Goal: Task Accomplishment & Management: Manage account settings

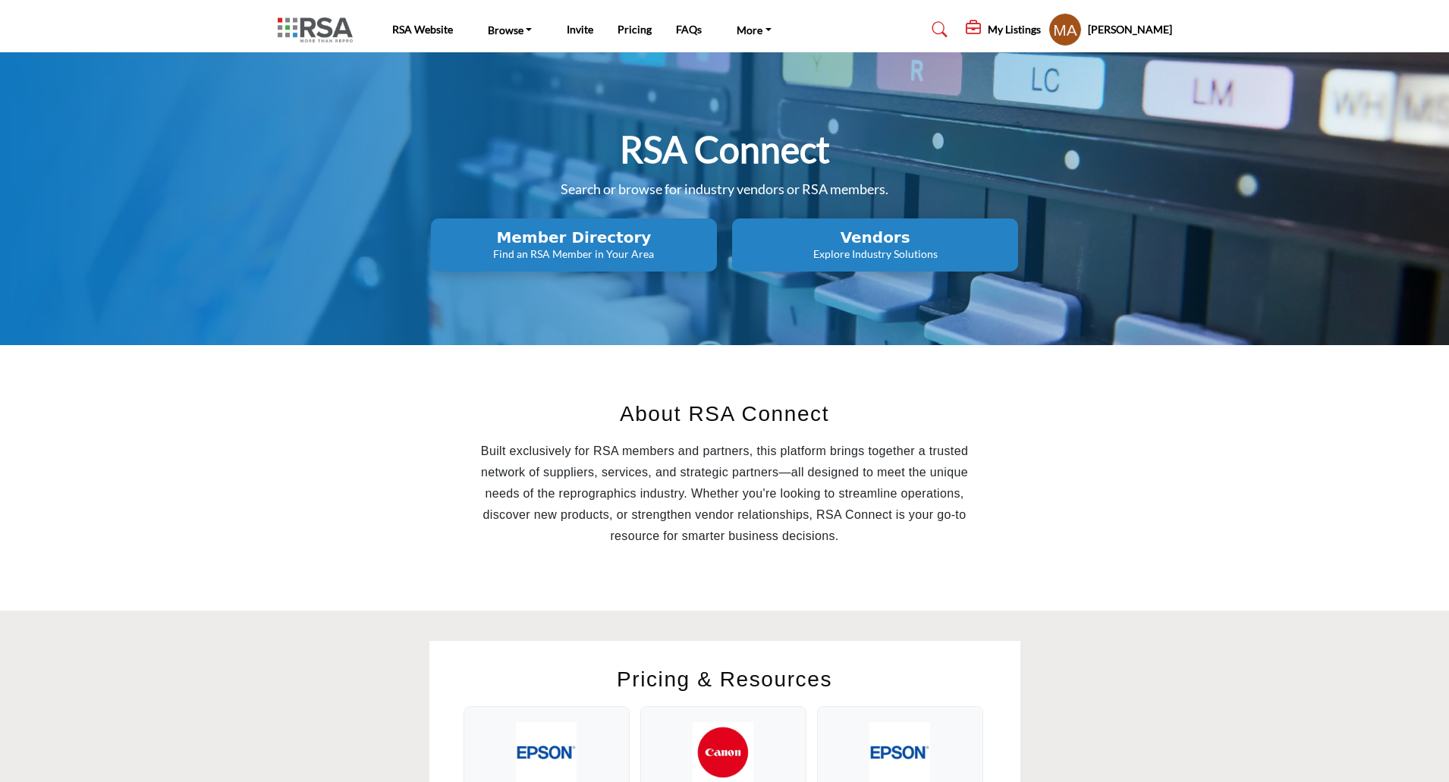
click at [1116, 26] on h5 "Mary Beth Armbruster" at bounding box center [1130, 29] width 84 height 15
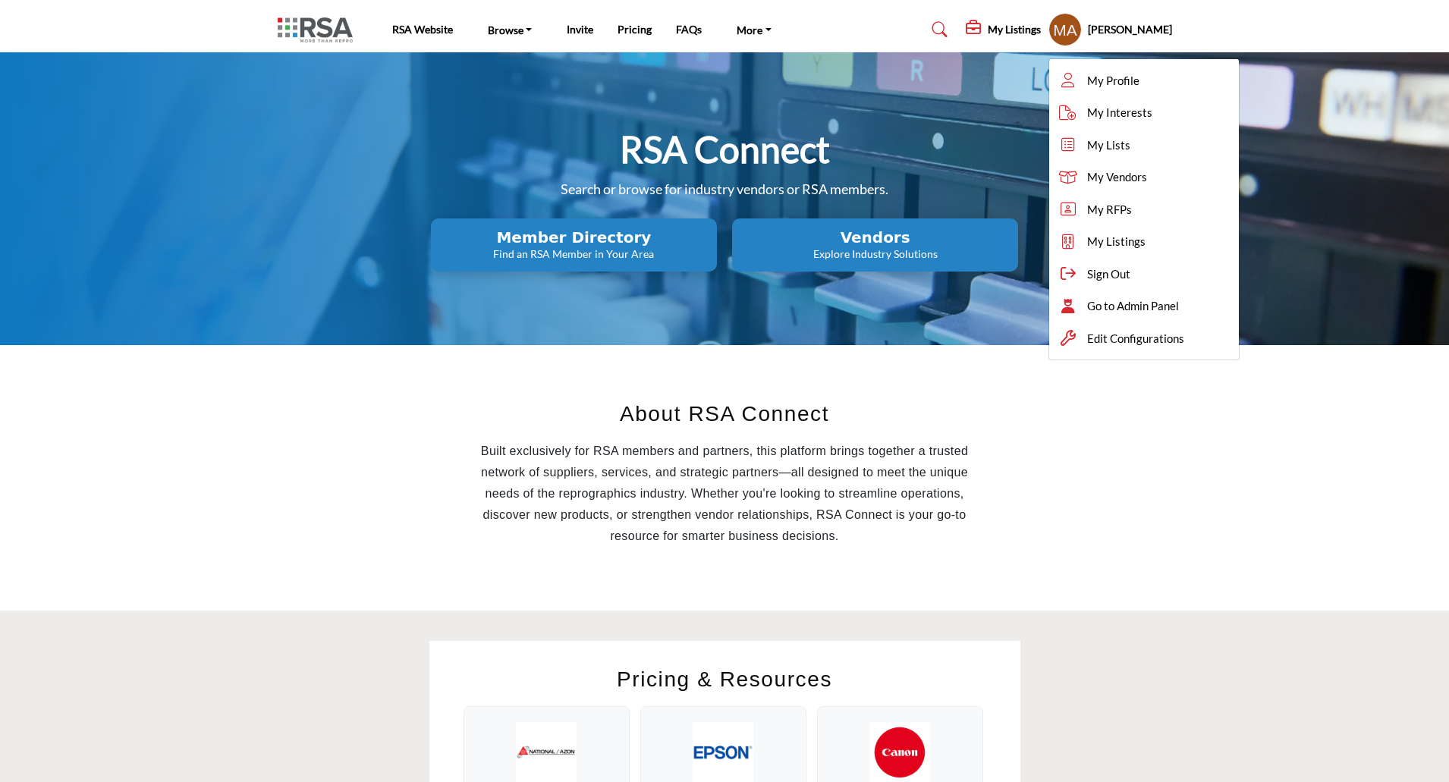
click at [712, 238] on h2 "Vendors" at bounding box center [573, 237] width 277 height 18
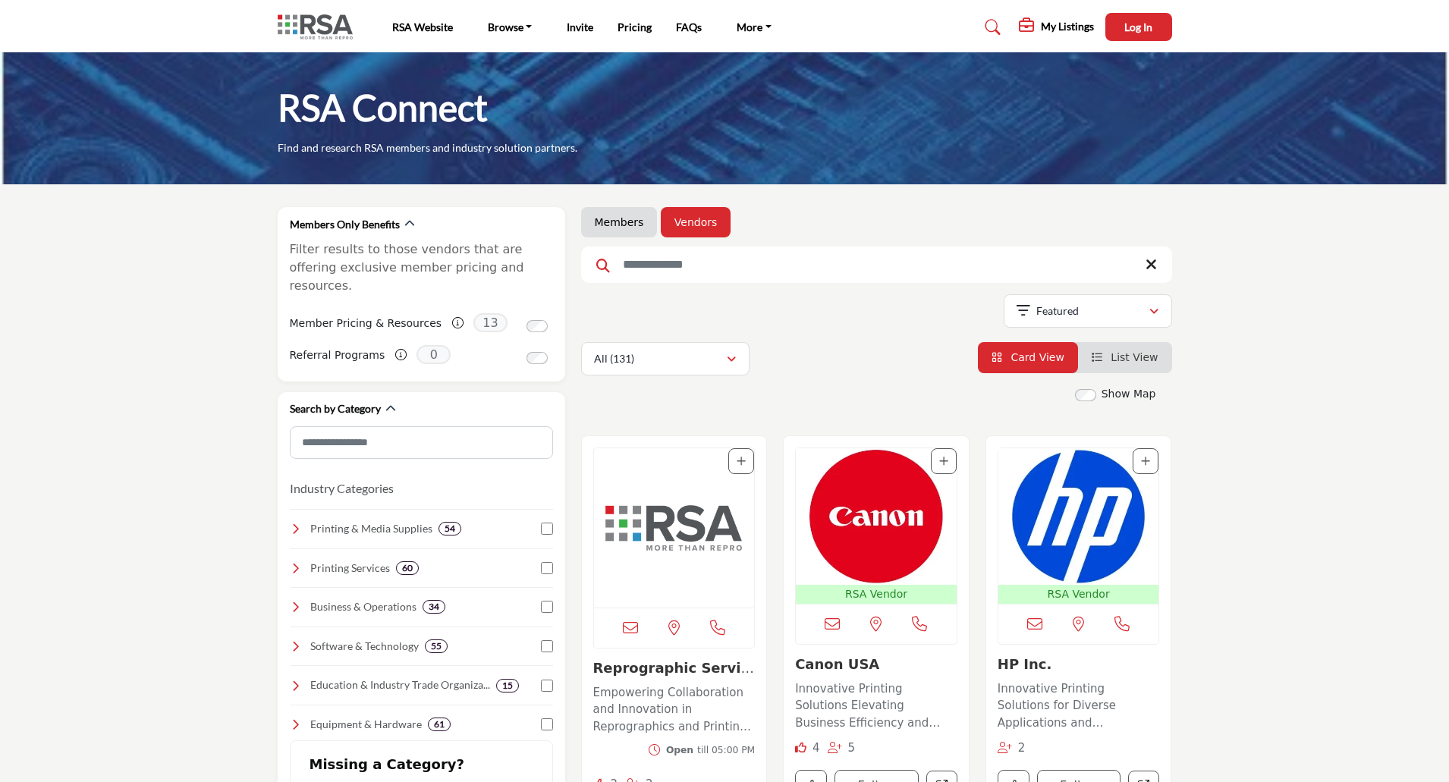
click at [657, 535] on img "Open Listing in new tab" at bounding box center [674, 527] width 161 height 159
click at [672, 526] on img "Open Listing in new tab" at bounding box center [674, 527] width 161 height 159
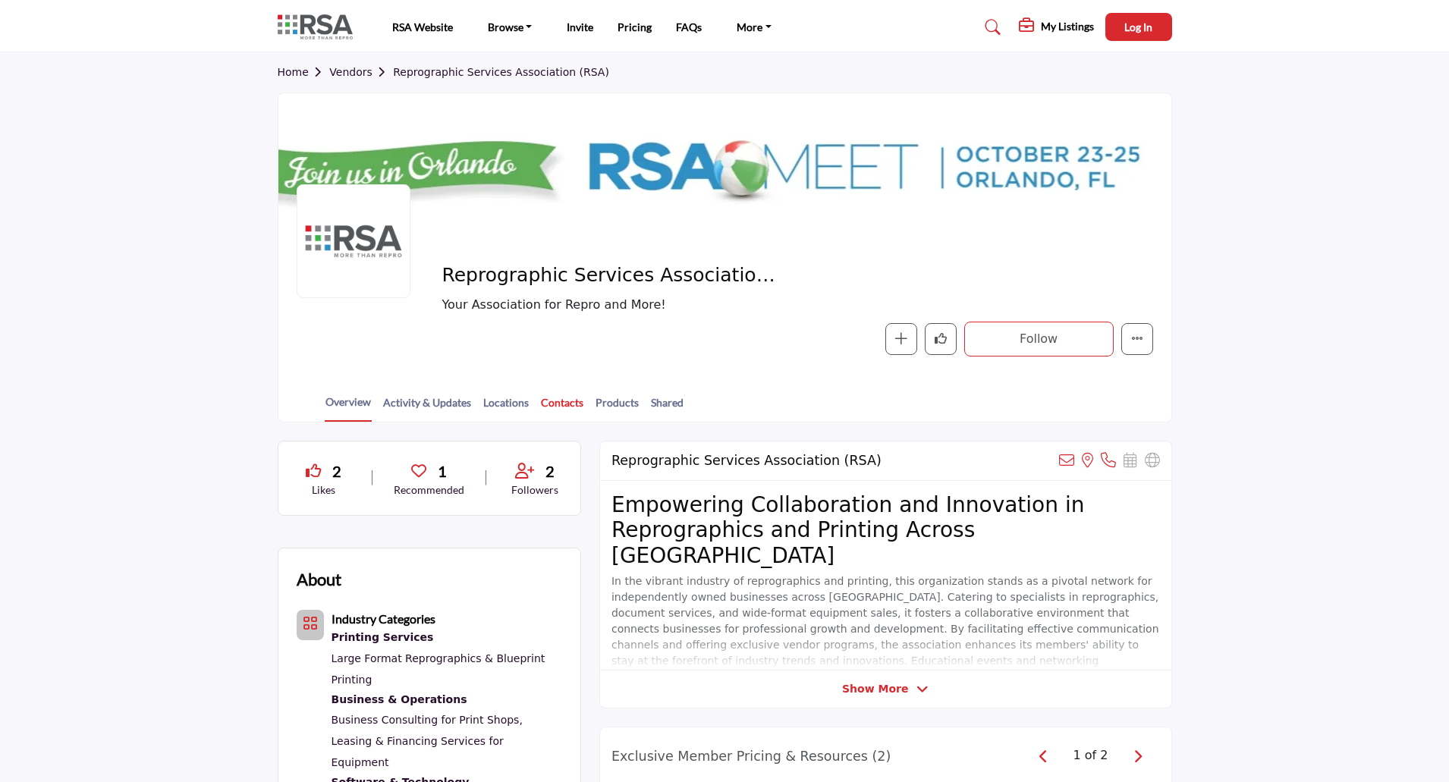
click at [561, 404] on link "Contacts" at bounding box center [562, 407] width 44 height 27
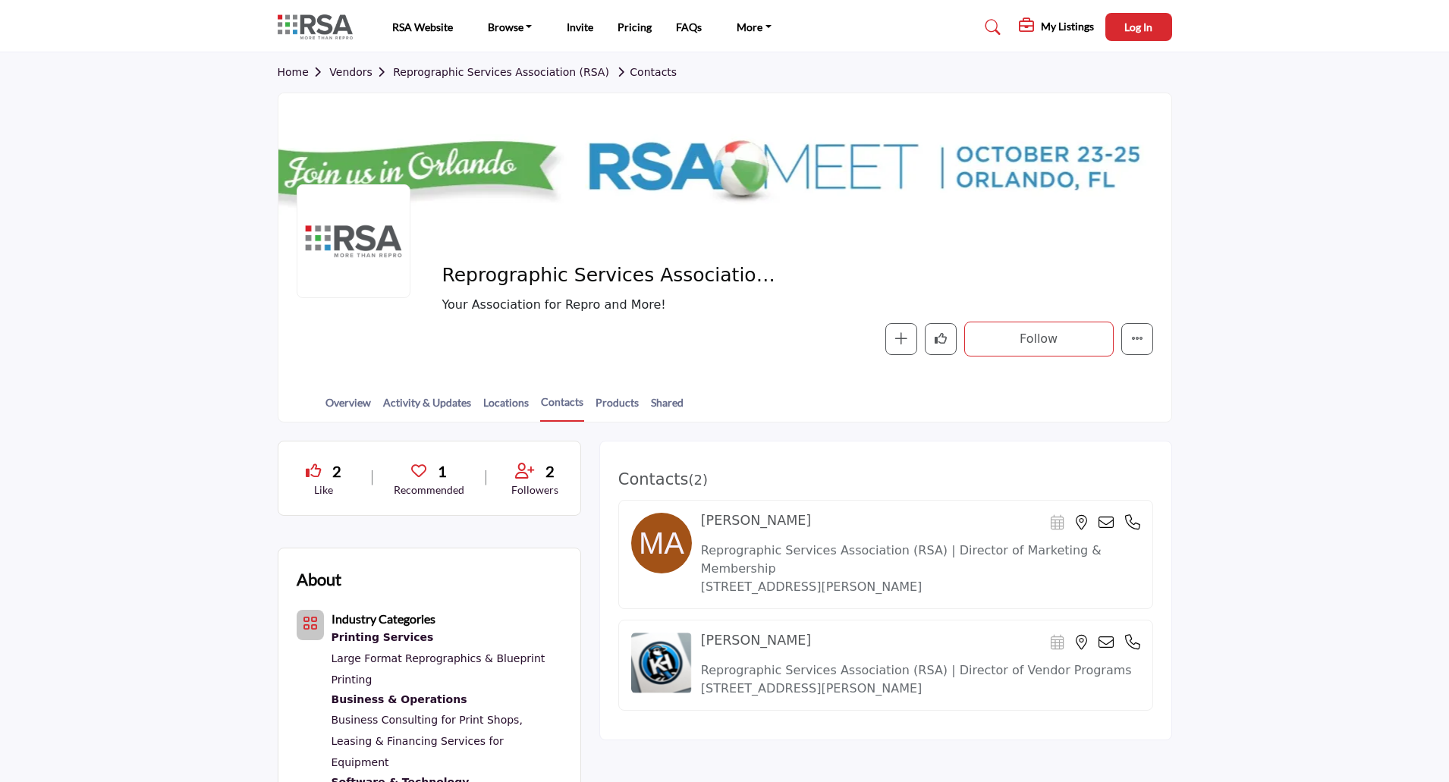
click at [355, 73] on link "Vendors" at bounding box center [361, 72] width 64 height 12
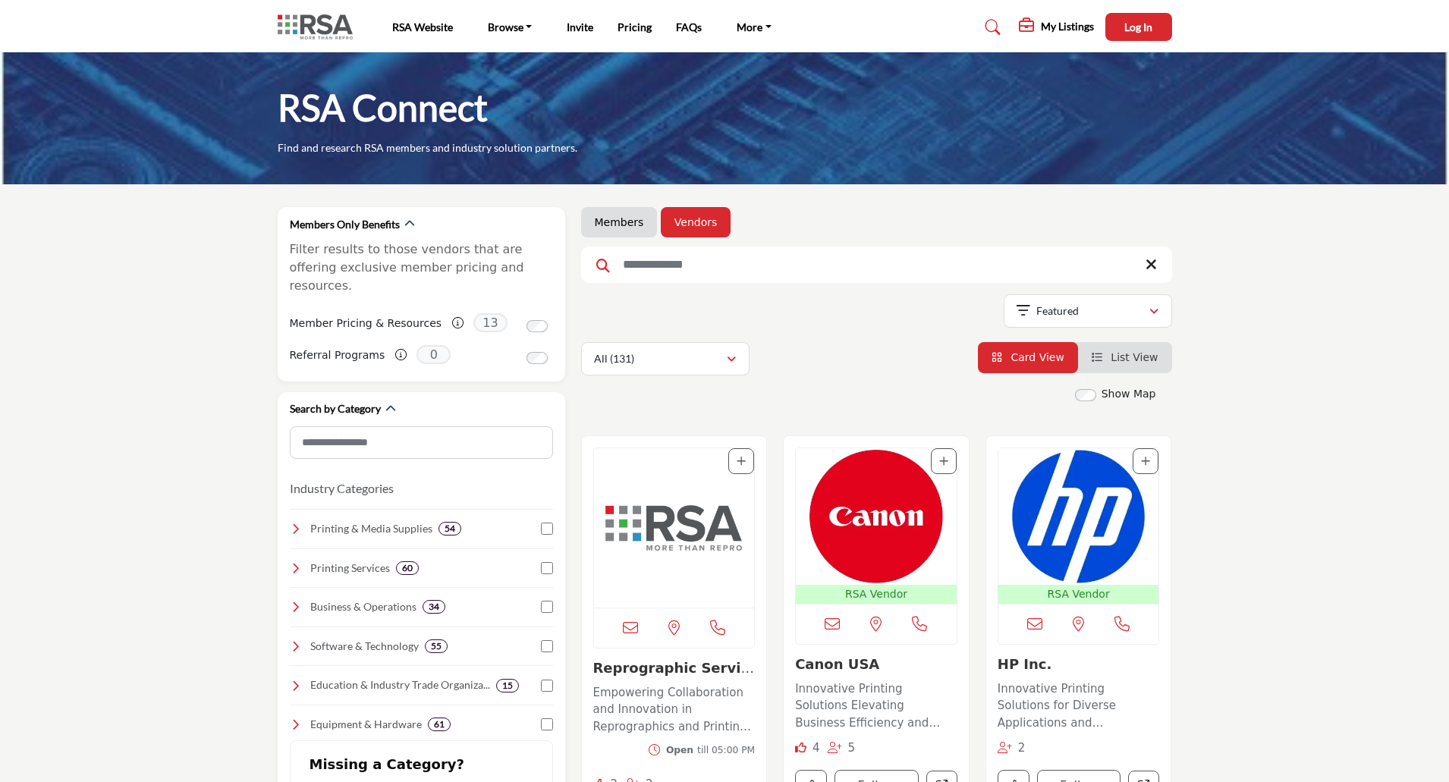
click at [718, 268] on input "Search Keyword" at bounding box center [876, 265] width 591 height 36
type input "*****"
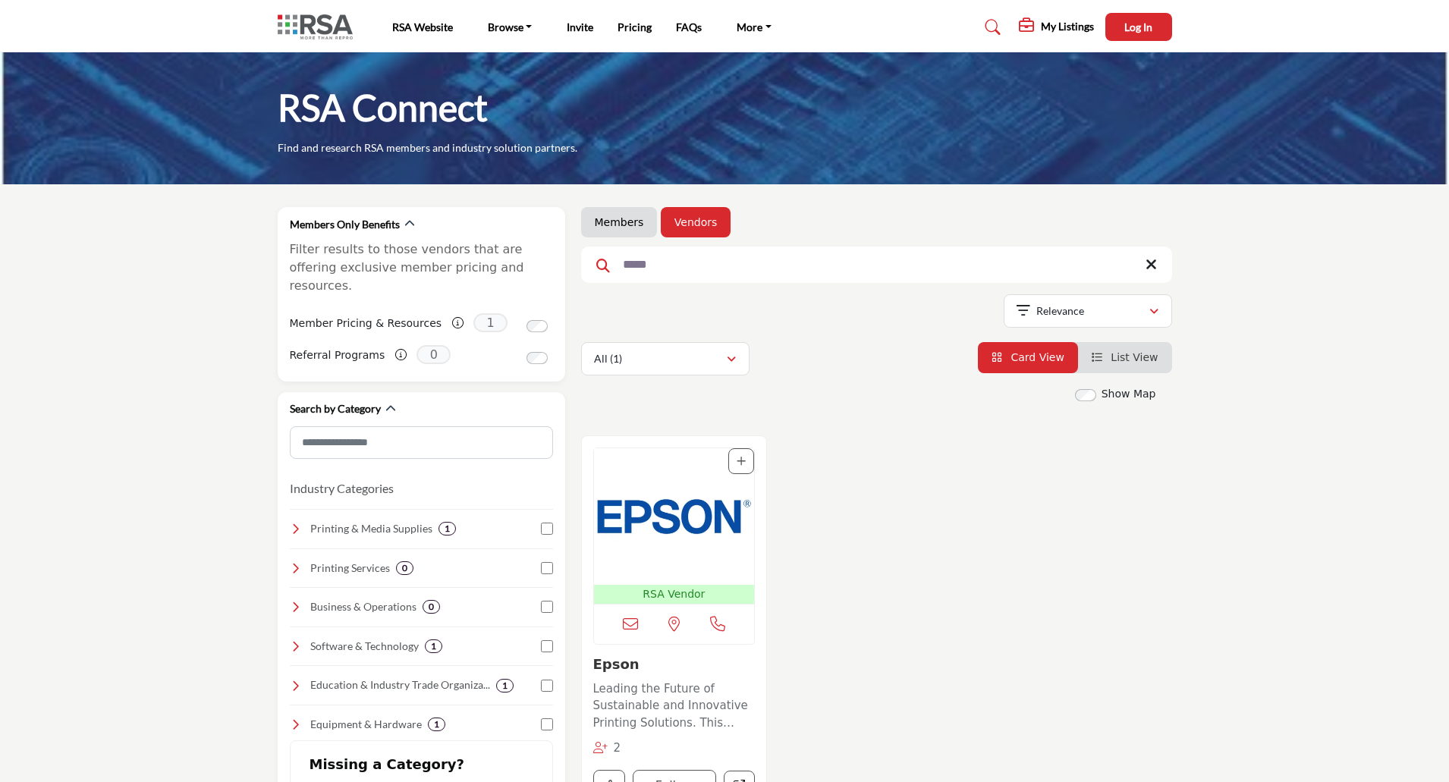
click at [649, 519] on img "Open Listing in new tab" at bounding box center [674, 516] width 161 height 137
click at [690, 498] on img "Open Listing in new tab" at bounding box center [674, 516] width 161 height 137
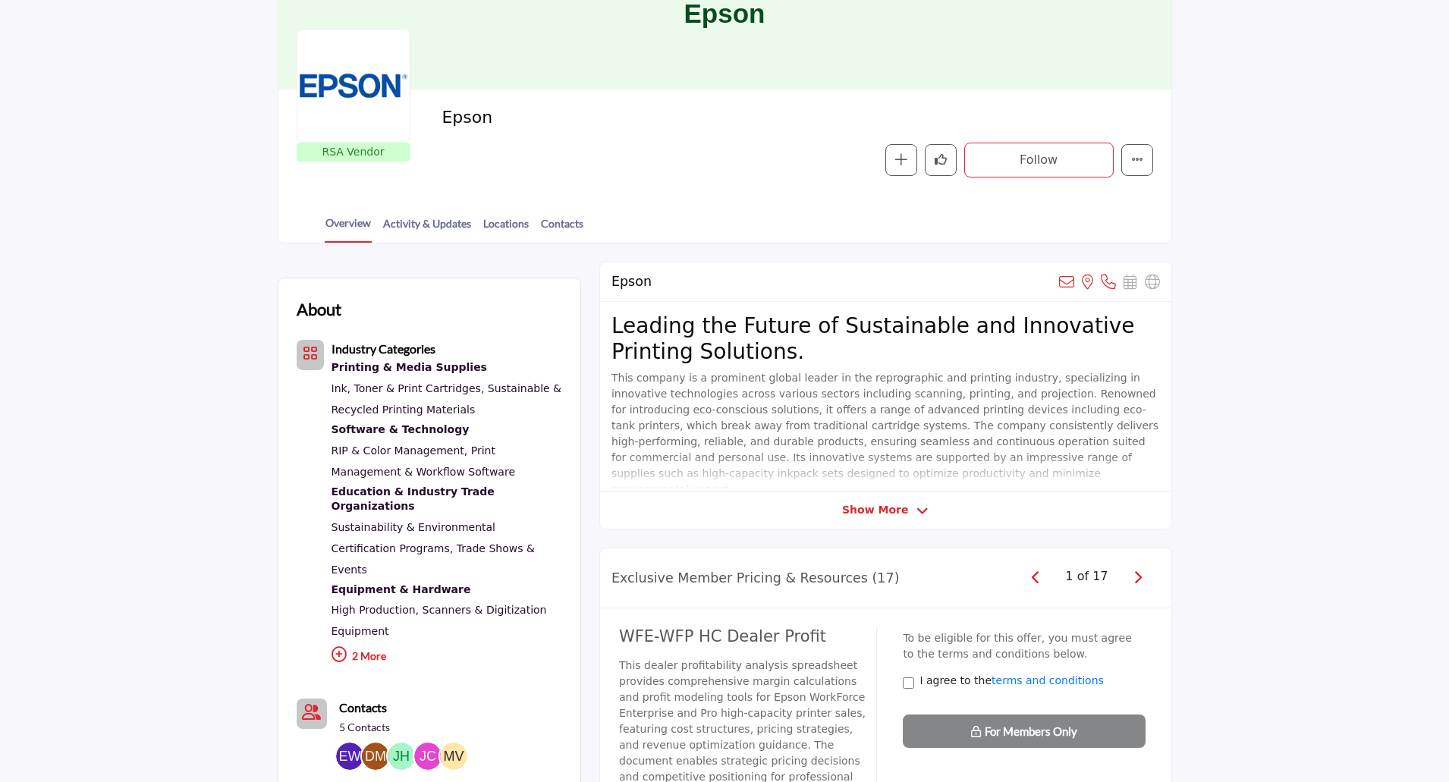
scroll to position [152, 0]
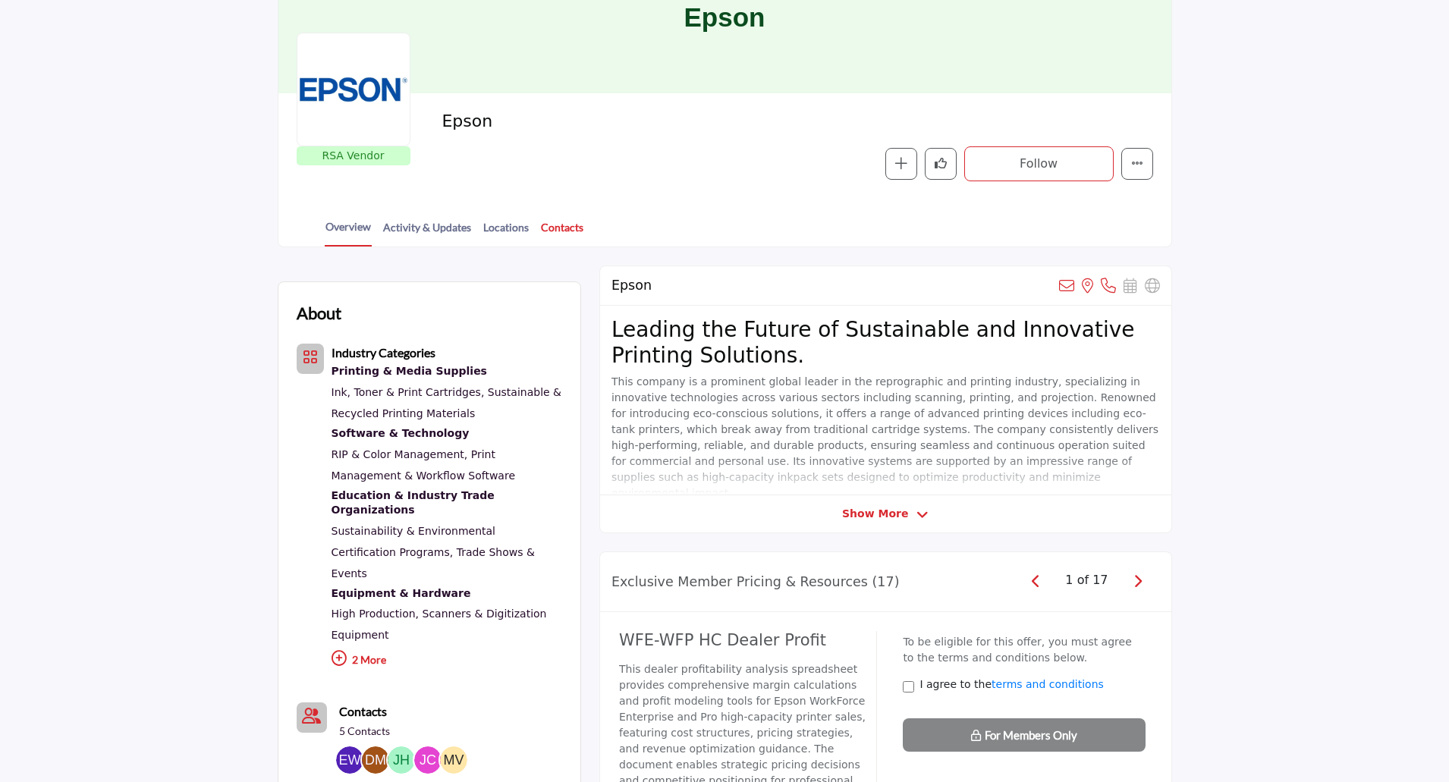
click at [561, 228] on link "Contacts" at bounding box center [562, 232] width 44 height 27
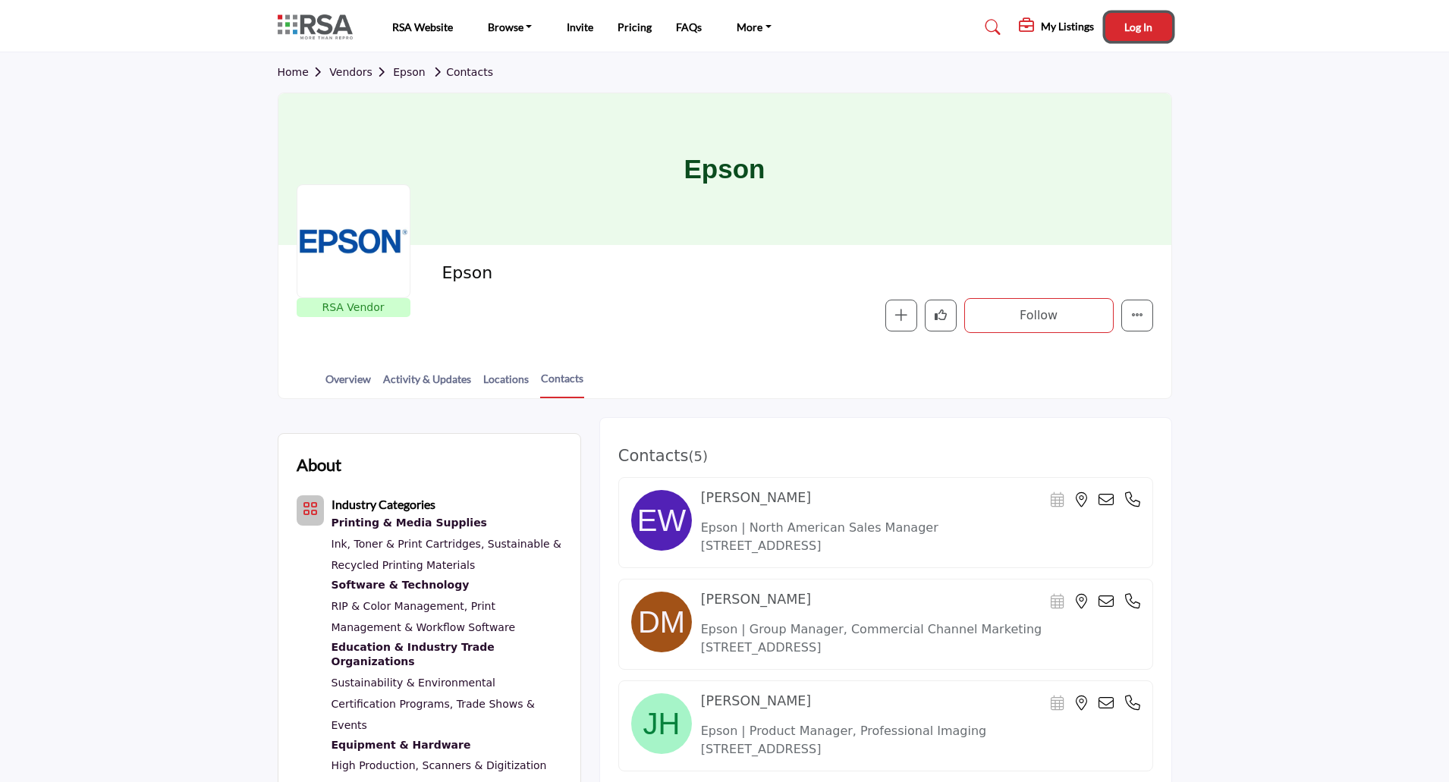
click at [1142, 19] on button "Log In" at bounding box center [1138, 27] width 67 height 28
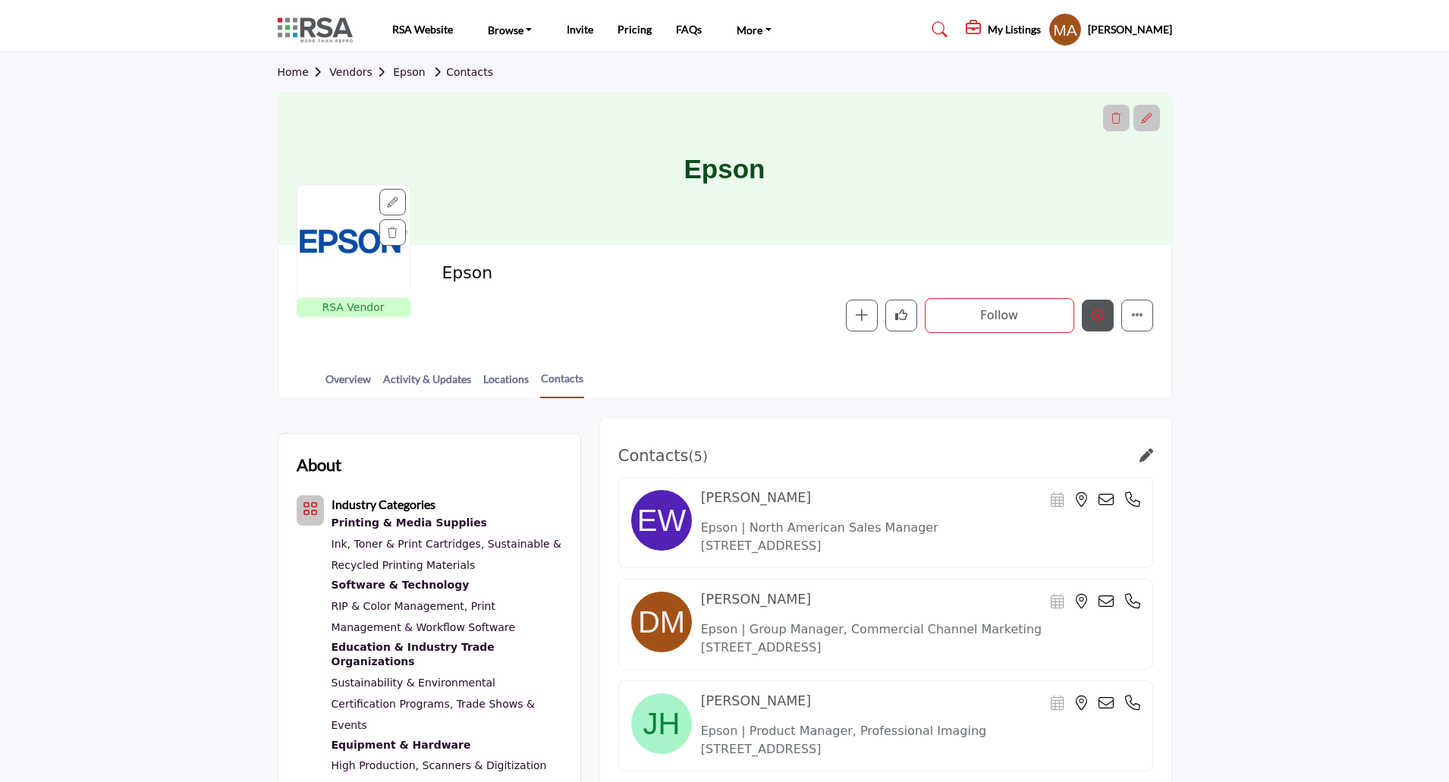
click at [1095, 315] on icon "Edit company" at bounding box center [1097, 315] width 12 height 12
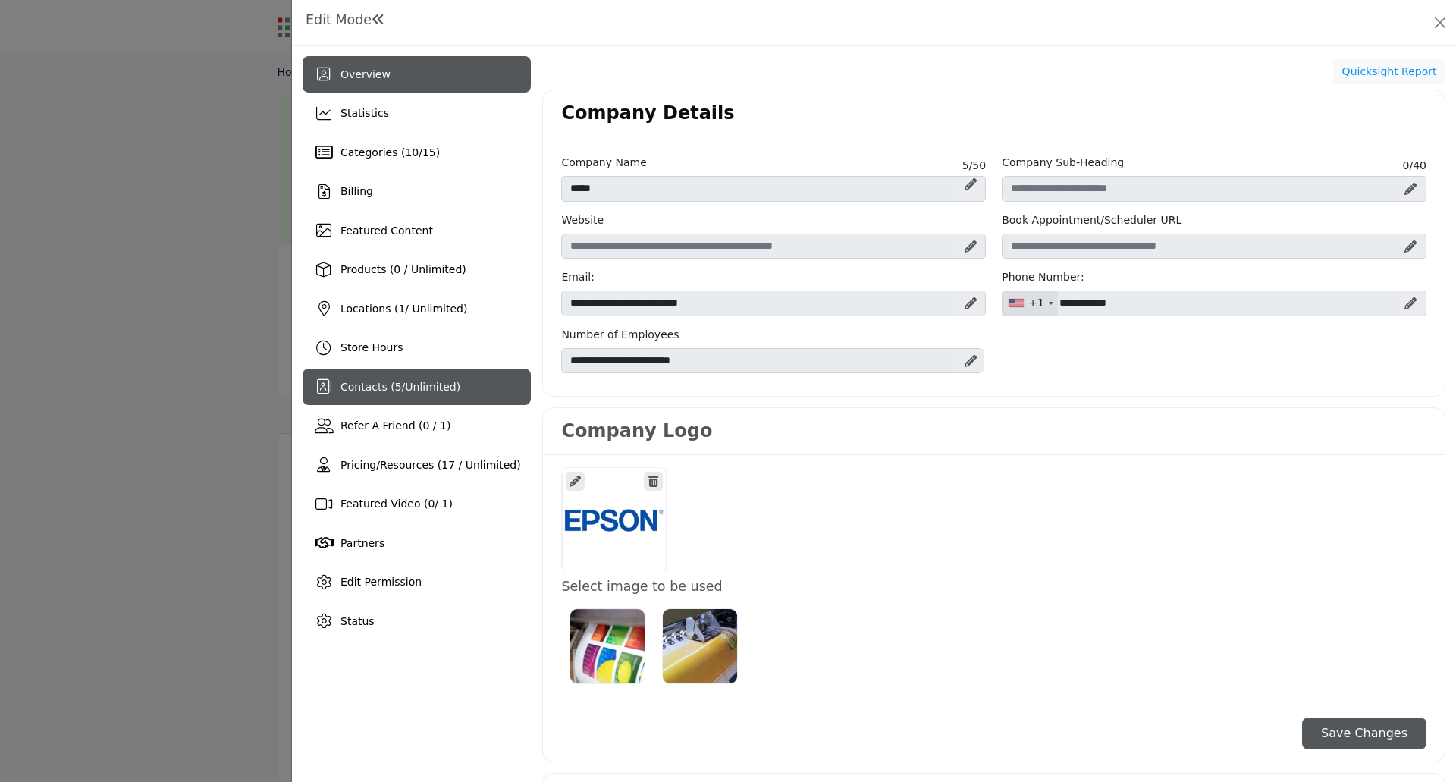
click at [332, 386] on div at bounding box center [323, 386] width 21 height 15
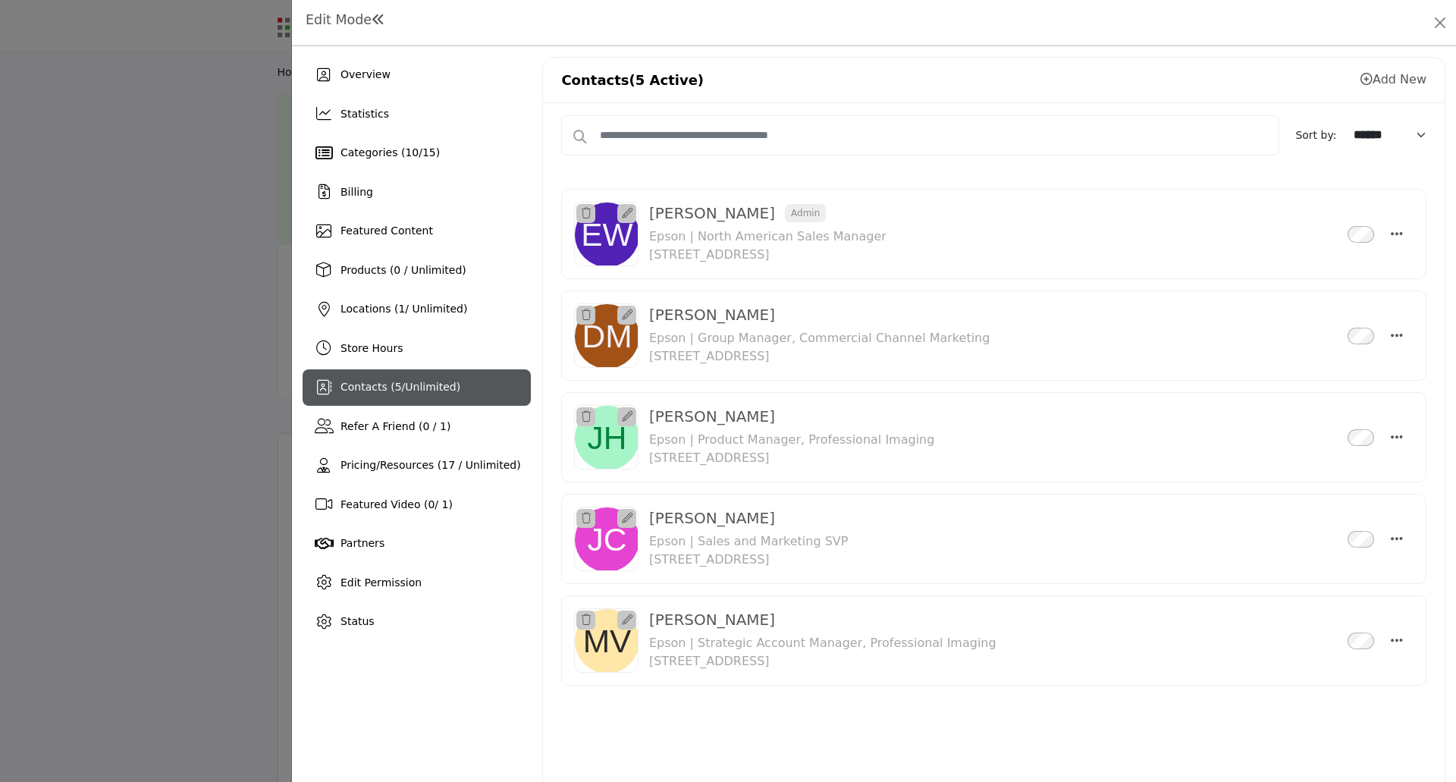
click at [332, 22] on h1 "Edit Mode" at bounding box center [346, 20] width 80 height 16
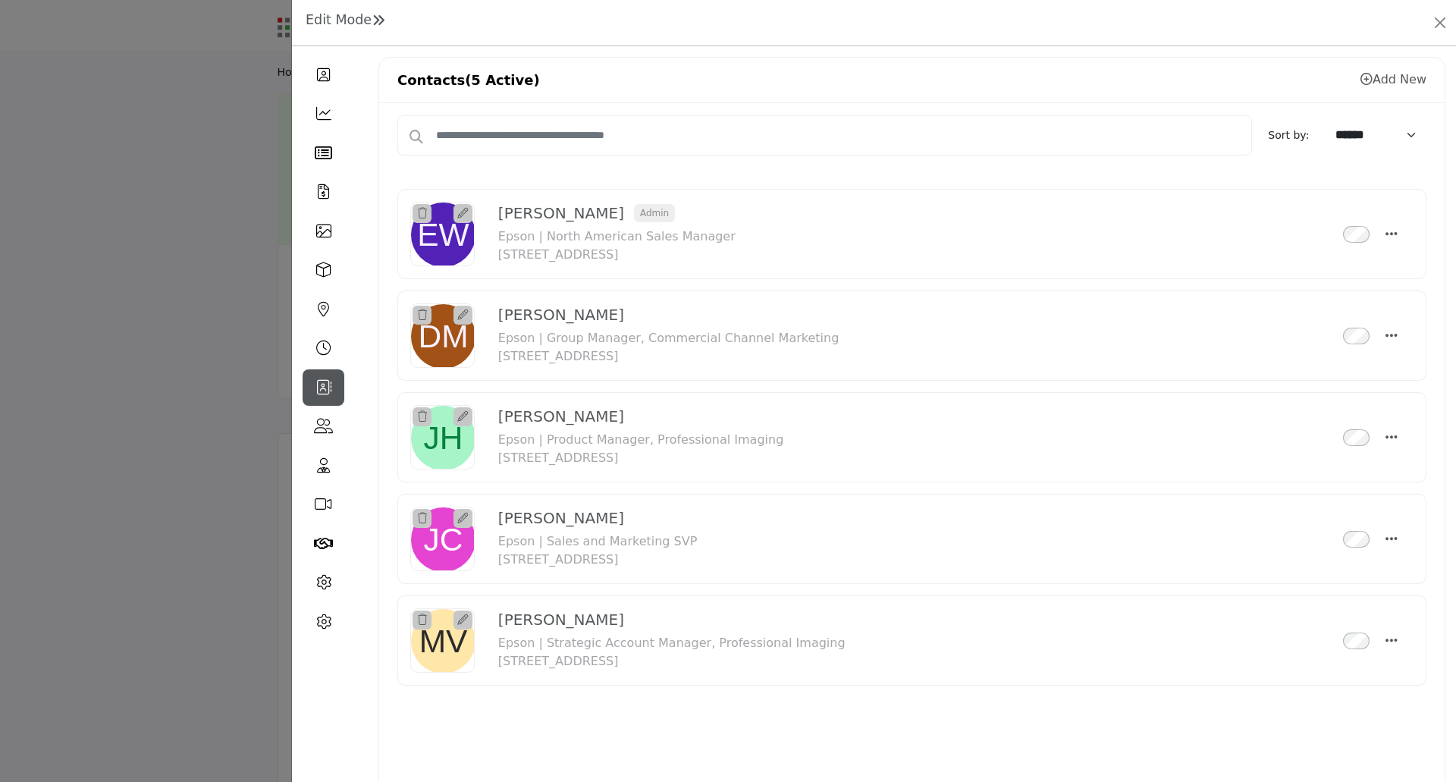
click at [341, 20] on h1 "Edit Mode" at bounding box center [346, 20] width 80 height 16
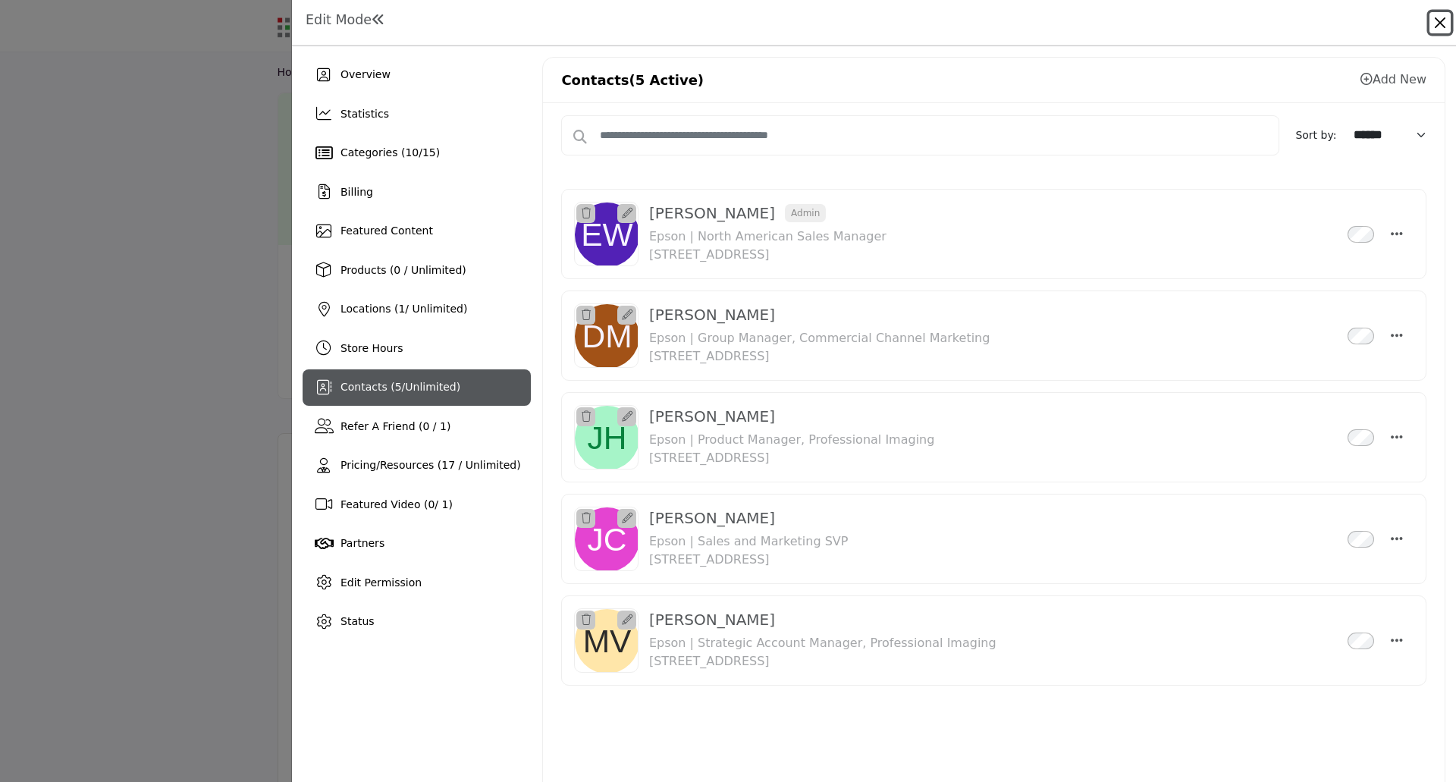
click at [1438, 22] on button "Close" at bounding box center [1440, 22] width 21 height 21
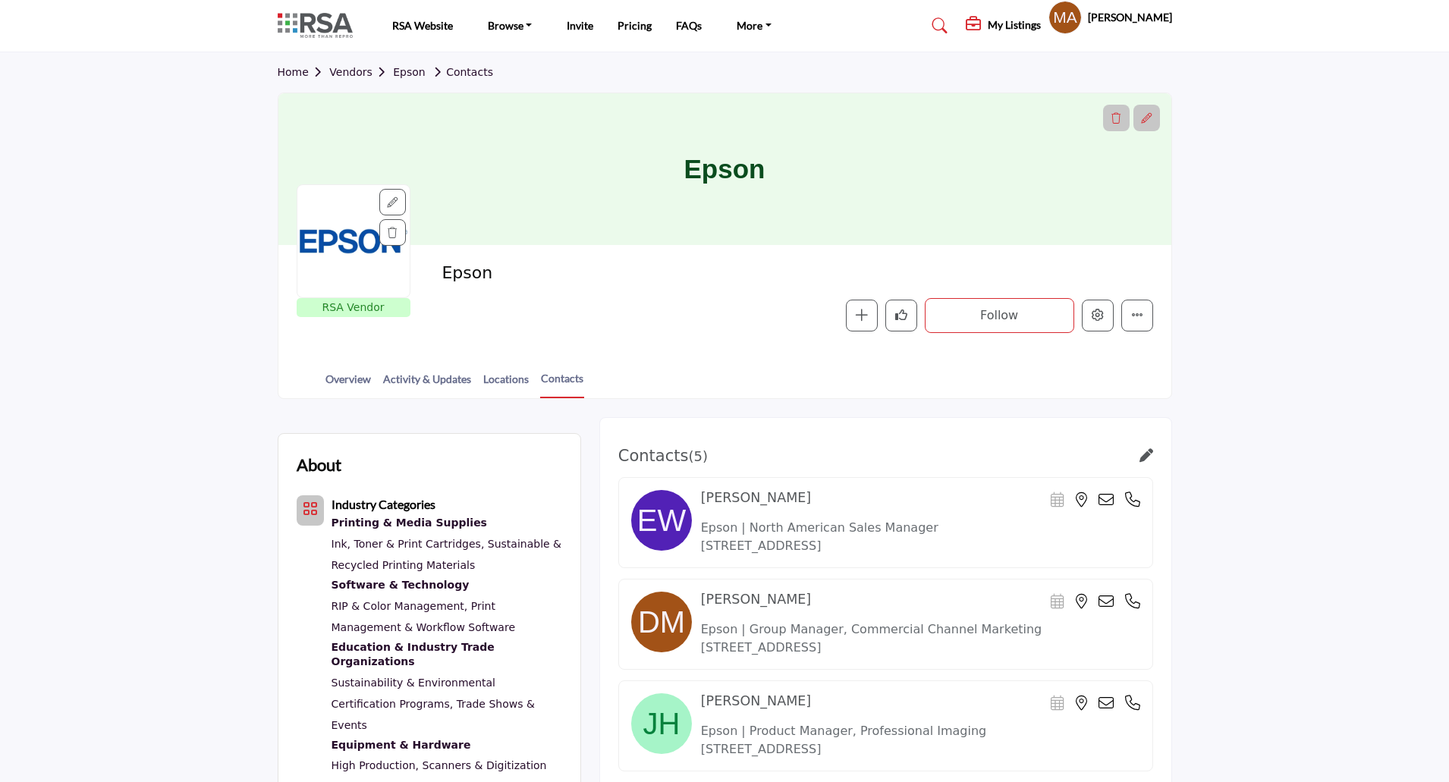
drag, startPoint x: 0, startPoint y: 0, endPoint x: 484, endPoint y: 102, distance: 494.6
click at [356, 71] on body "RSA Website Browse Find an RSA Member" at bounding box center [724, 784] width 1449 height 1569
click at [342, 68] on link "Vendors" at bounding box center [361, 72] width 64 height 12
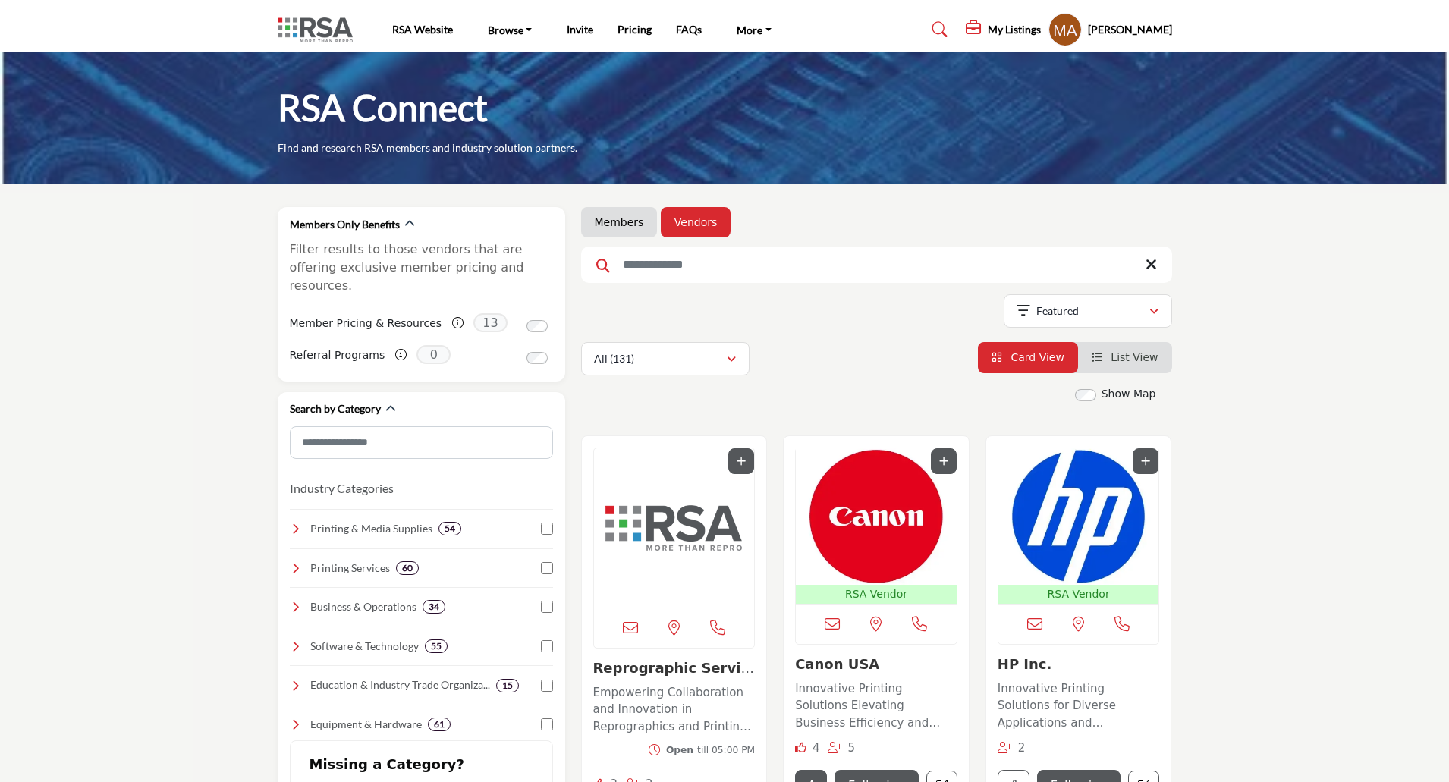
click at [692, 520] on img "Open Listing in new tab" at bounding box center [674, 527] width 161 height 159
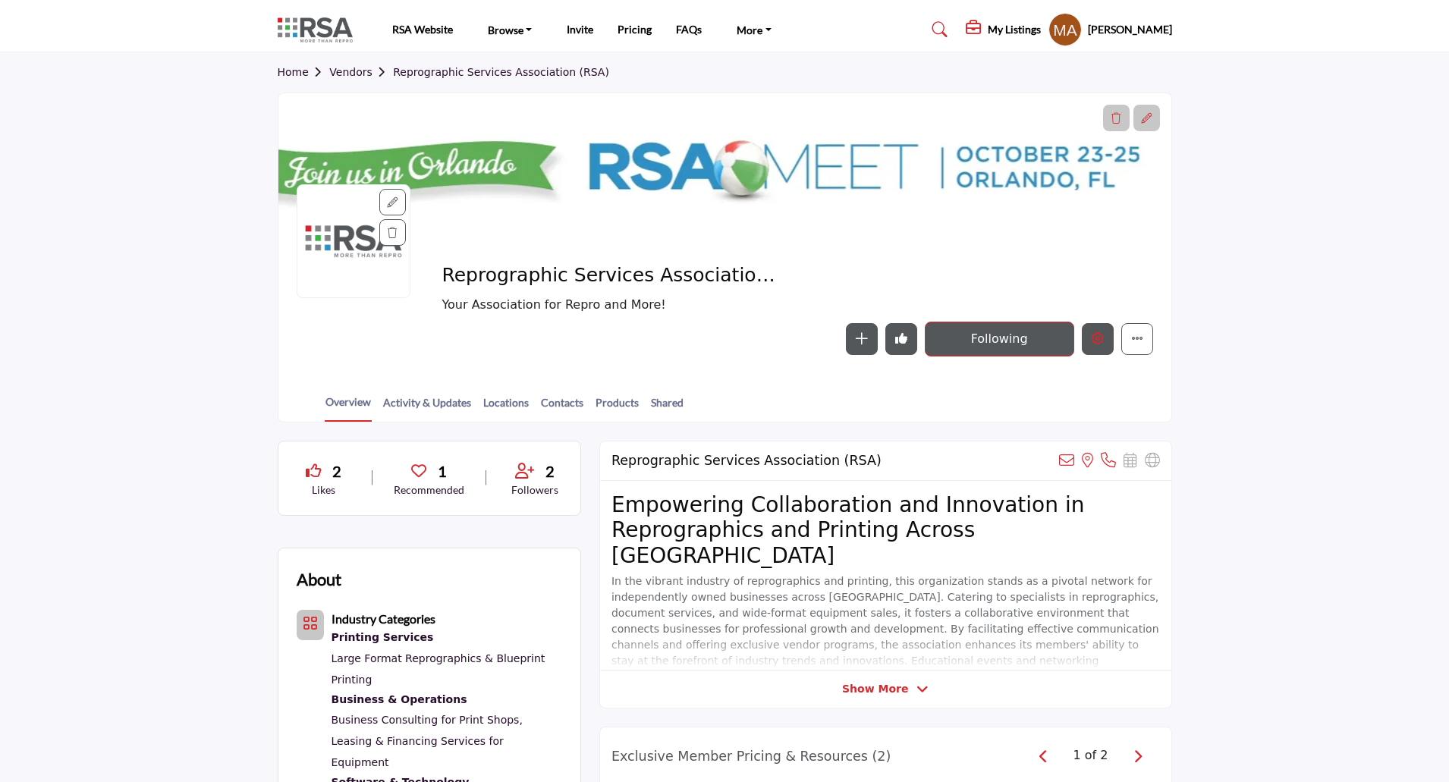
click at [1102, 338] on icon "Edit company" at bounding box center [1097, 338] width 12 height 12
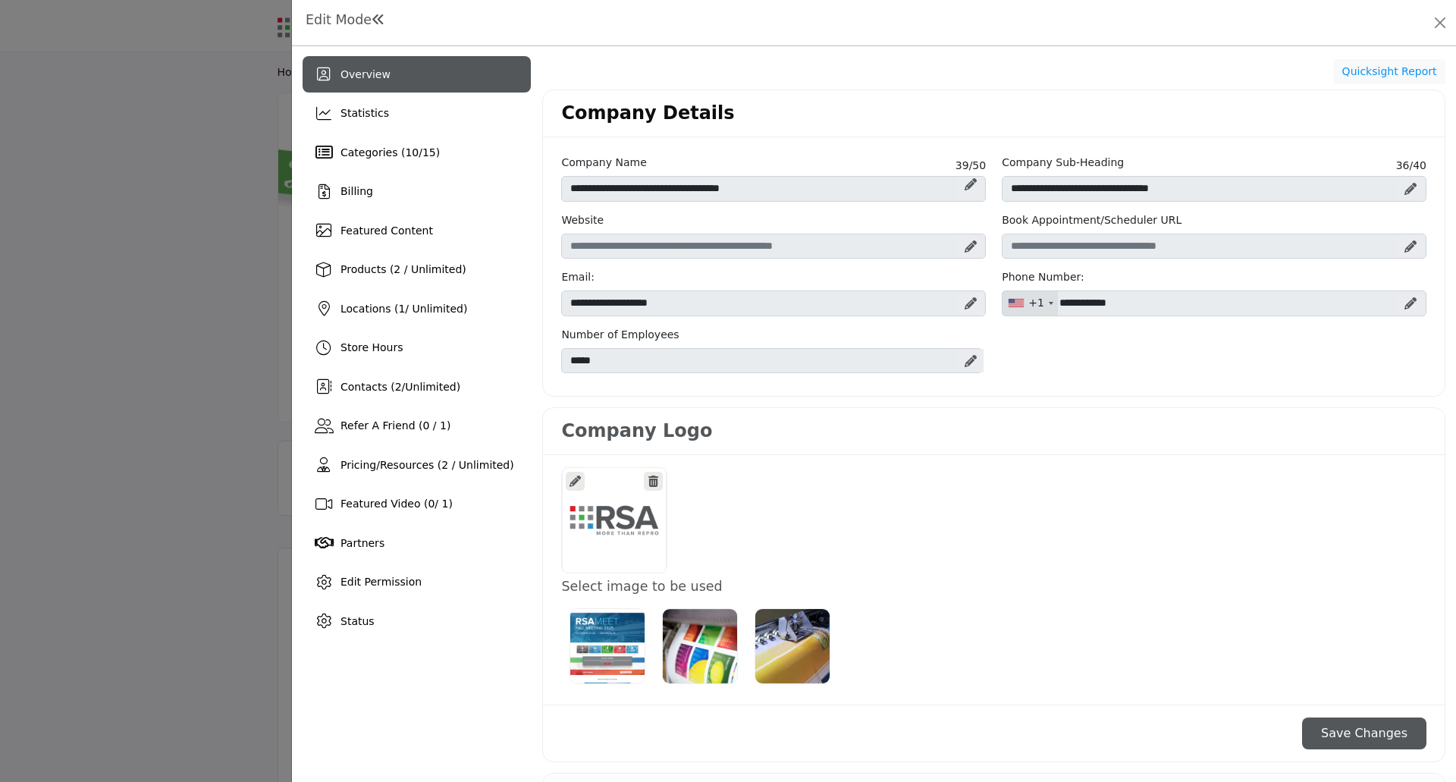
click at [93, 611] on div at bounding box center [728, 391] width 1456 height 782
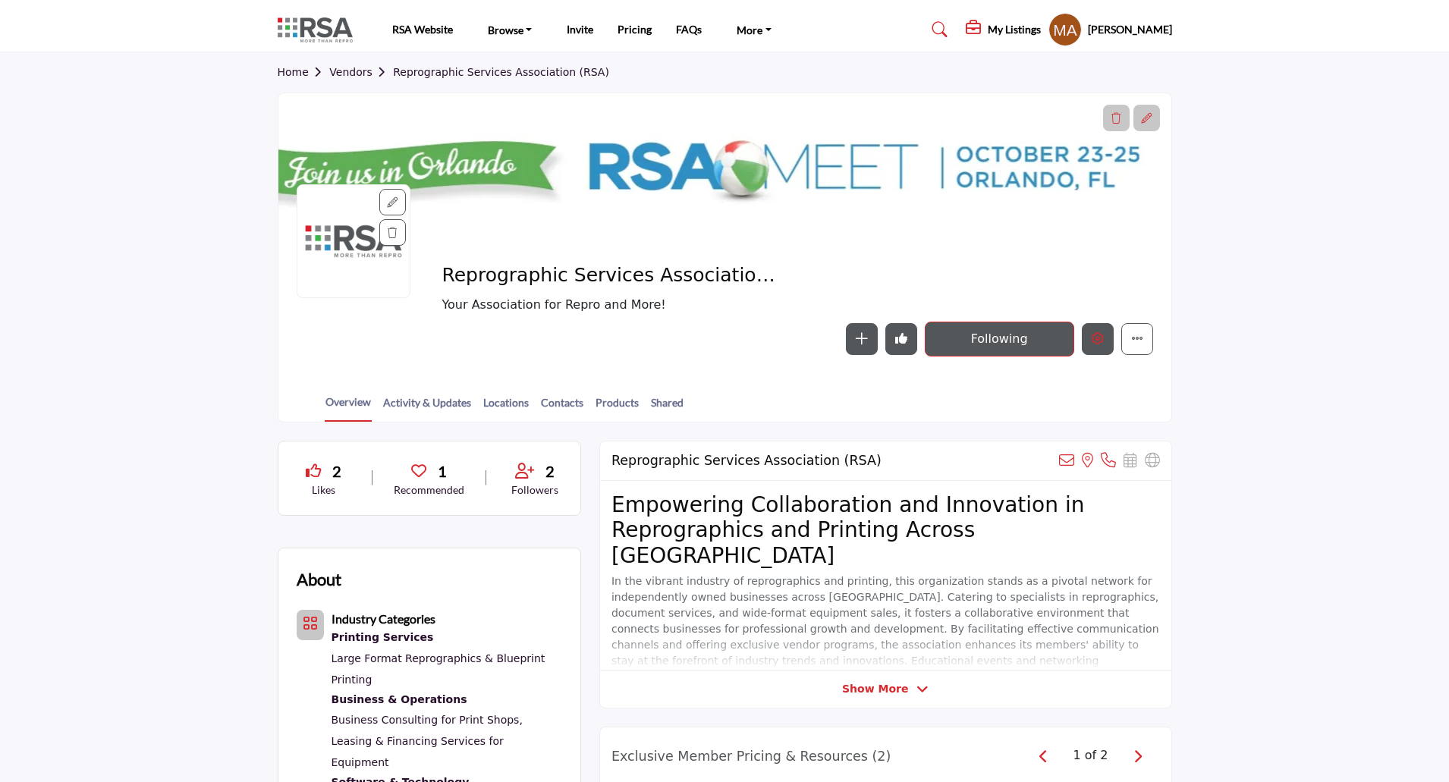
click at [1099, 334] on icon "Edit company" at bounding box center [1097, 338] width 12 height 12
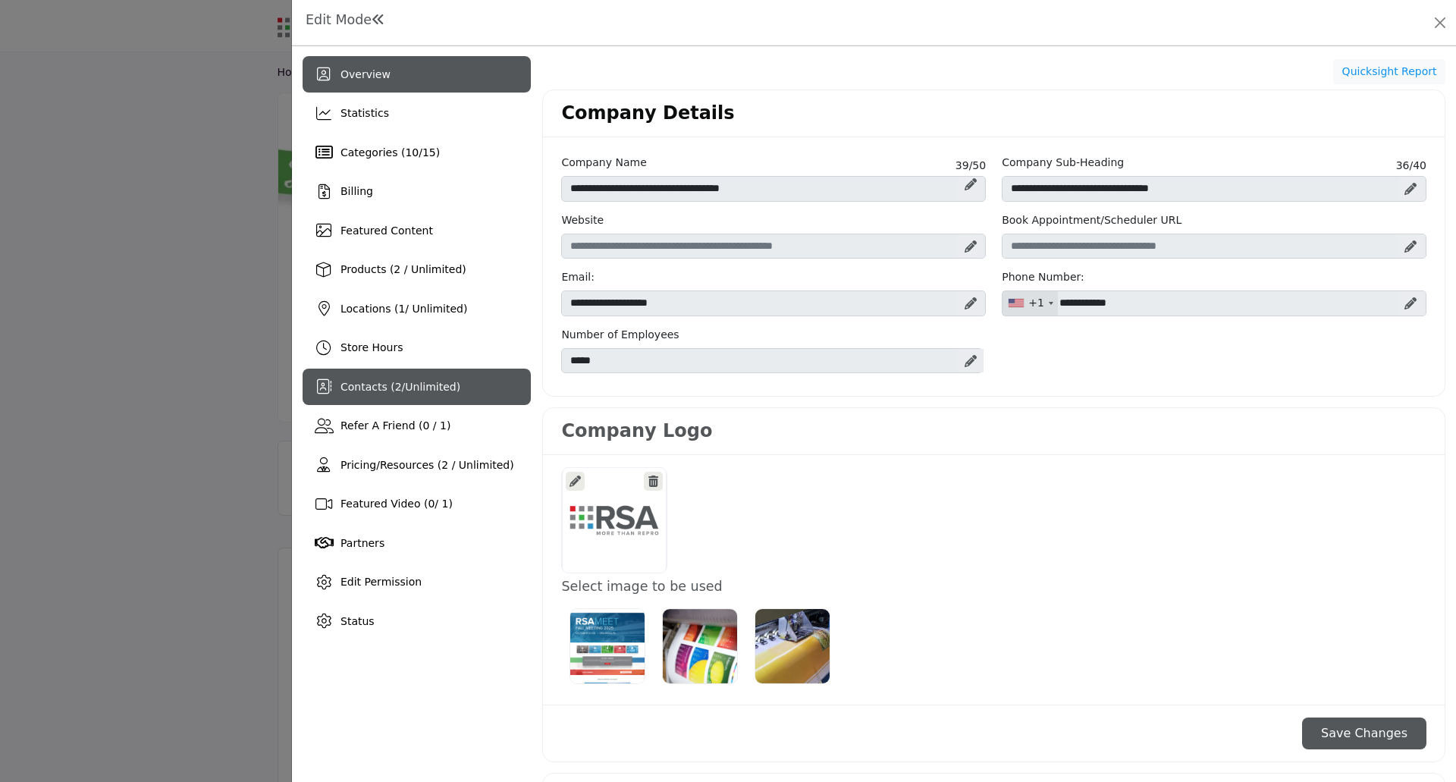
click at [395, 393] on span "Contacts ( 2 / Unlimited )" at bounding box center [401, 387] width 120 height 12
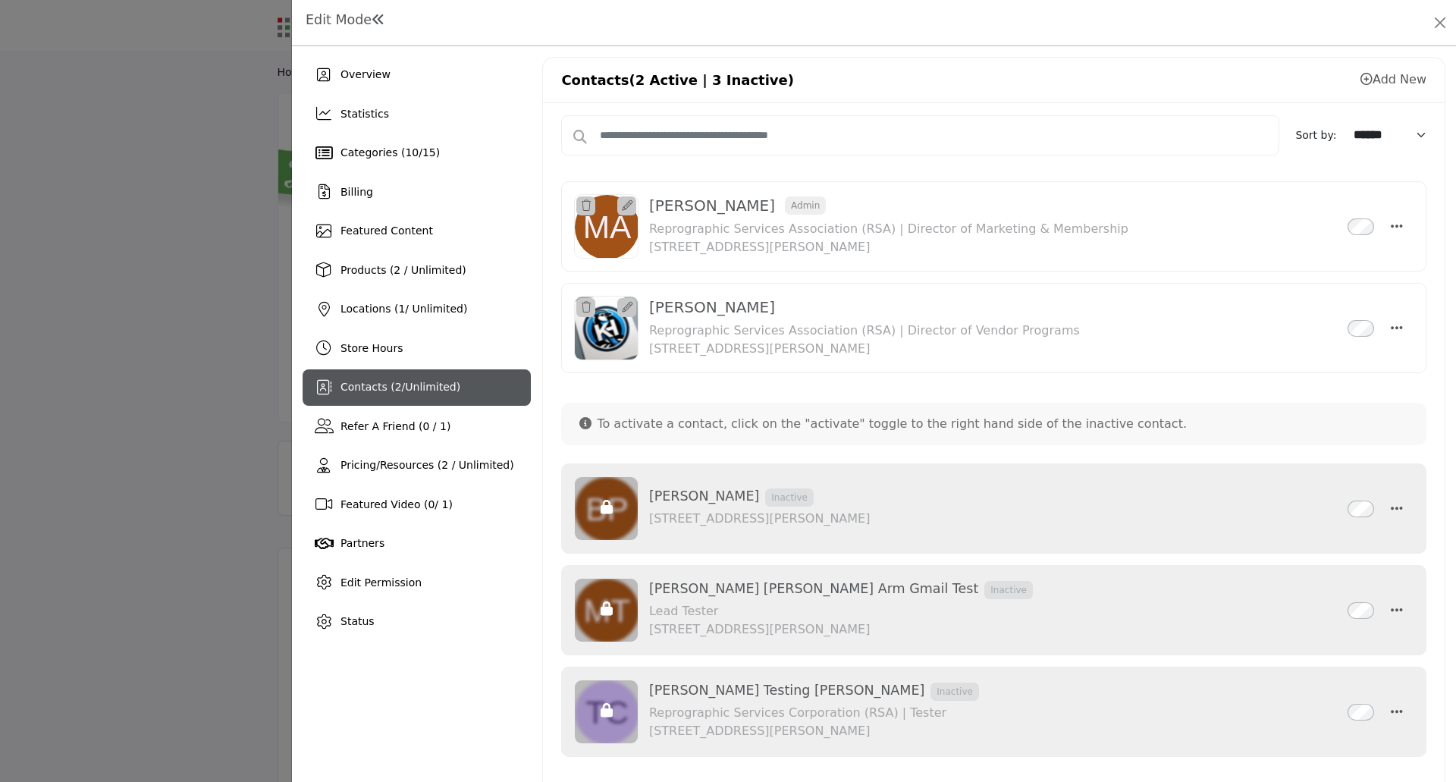
click at [1364, 78] on icon at bounding box center [1367, 79] width 12 height 12
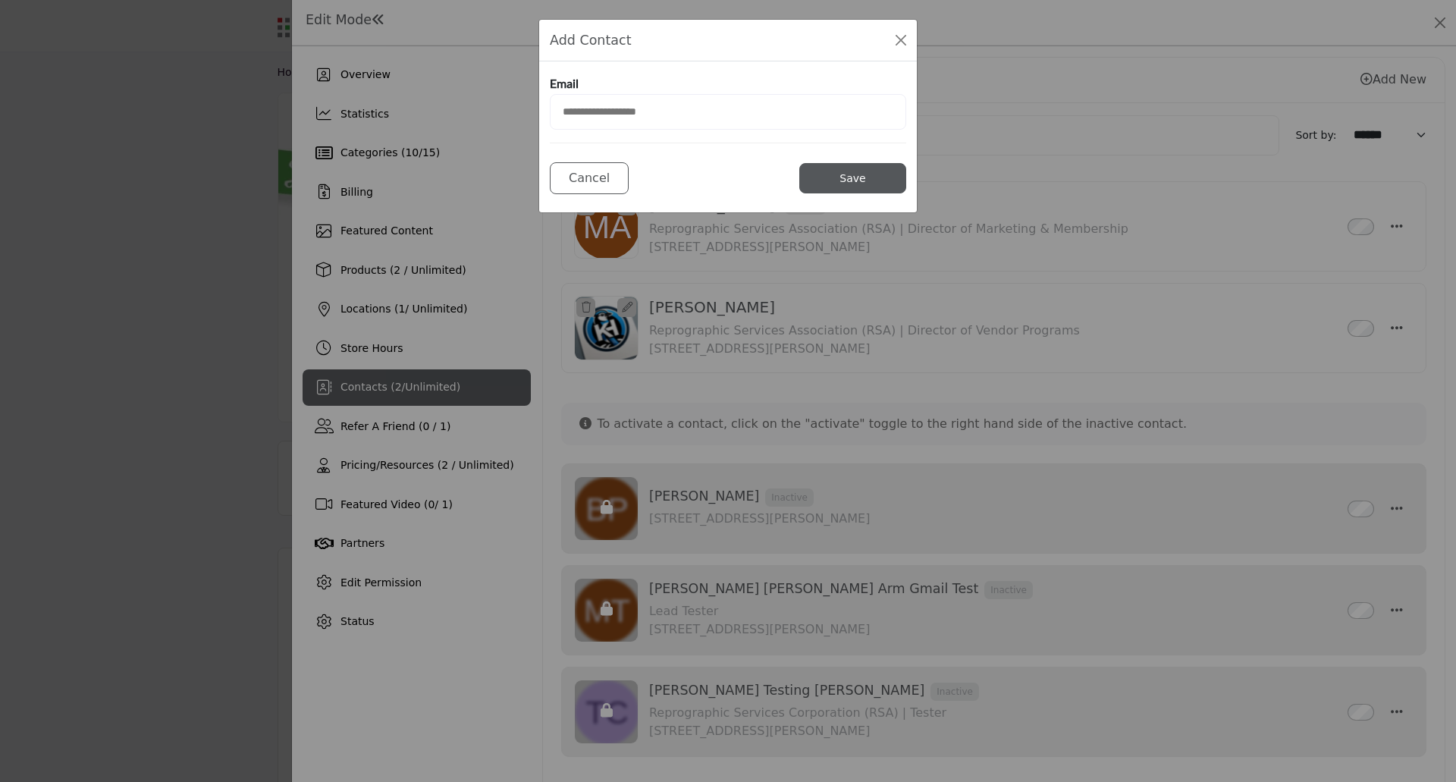
click at [598, 112] on input "email" at bounding box center [728, 112] width 356 height 36
type input "**********"
click at [862, 175] on button "Save" at bounding box center [852, 178] width 107 height 30
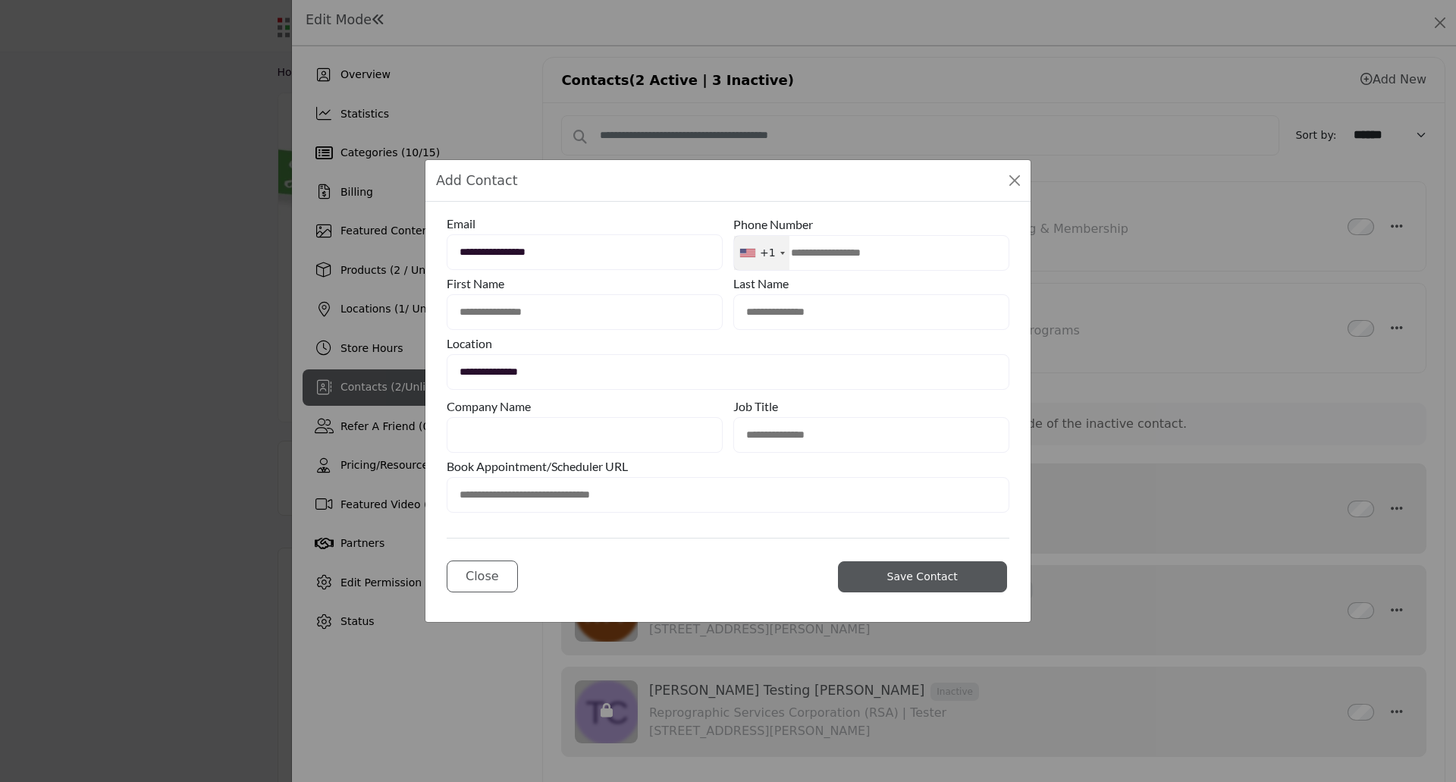
click at [488, 430] on input "text" at bounding box center [585, 435] width 276 height 36
type input "****"
click at [787, 439] on input "text" at bounding box center [871, 435] width 276 height 36
click at [491, 309] on input "text" at bounding box center [585, 312] width 276 height 36
type input "*******"
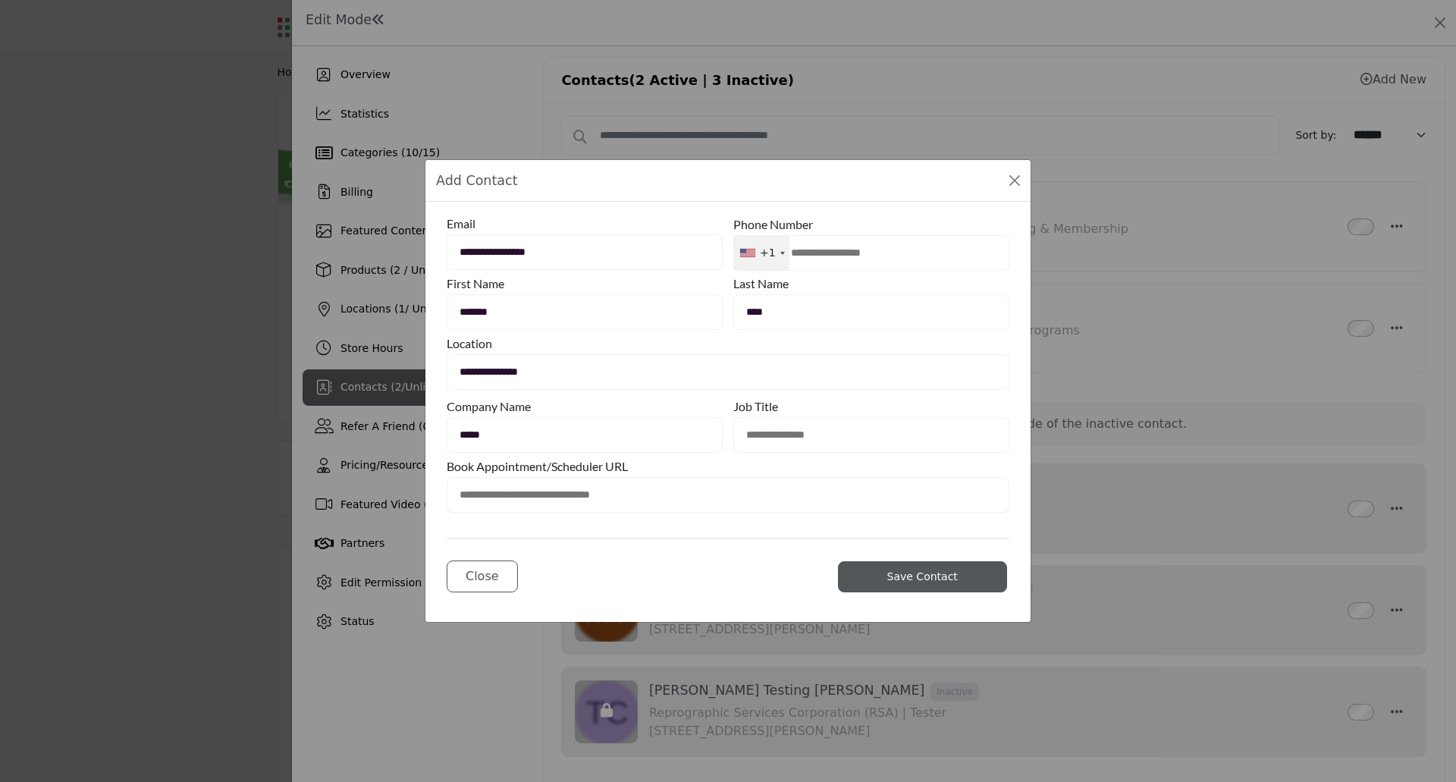
type input "****"
click at [457, 318] on input "*******" at bounding box center [585, 312] width 276 height 36
type input "**********"
click at [825, 434] on input "text" at bounding box center [871, 435] width 276 height 36
type input "****"
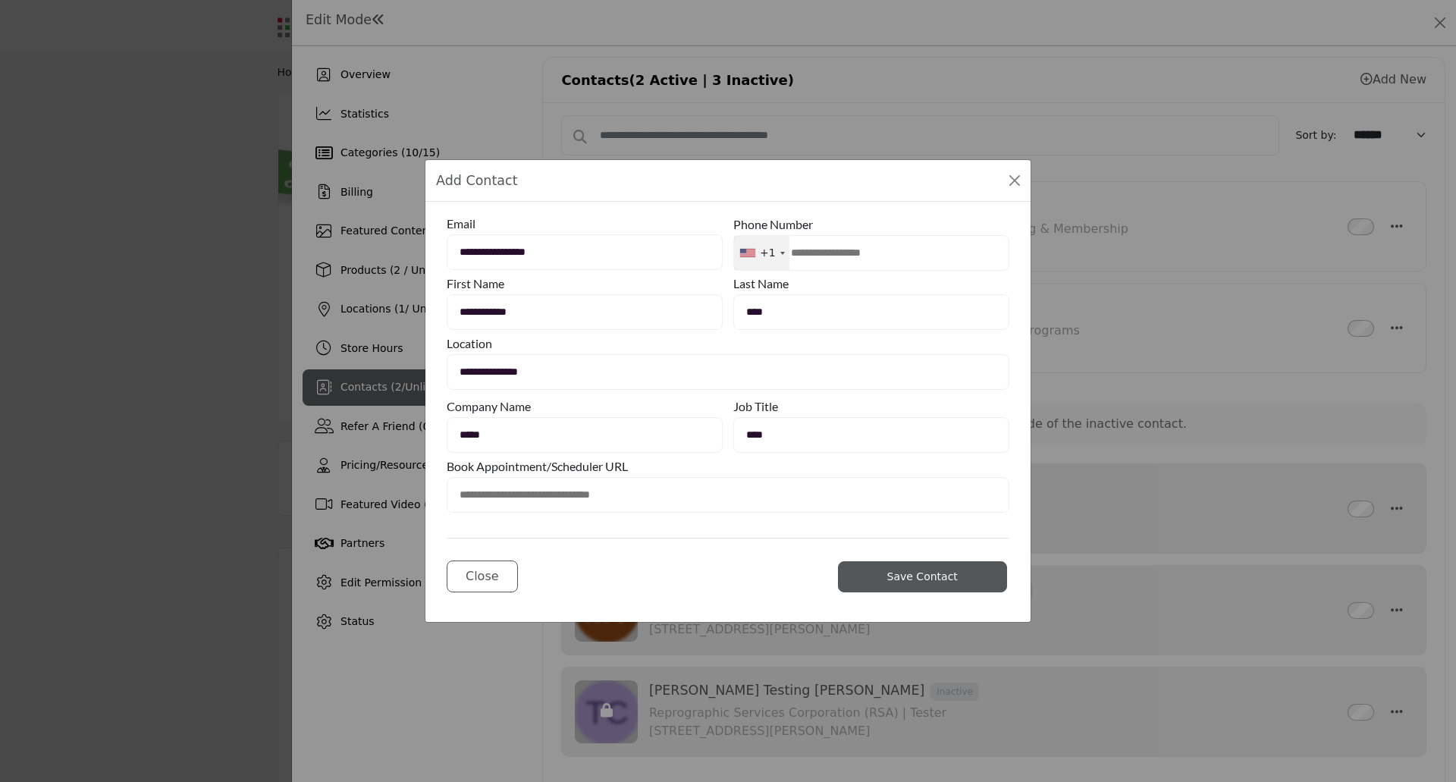
click at [736, 494] on input "text" at bounding box center [728, 495] width 563 height 36
click at [914, 572] on span "Save Contact" at bounding box center [922, 576] width 71 height 12
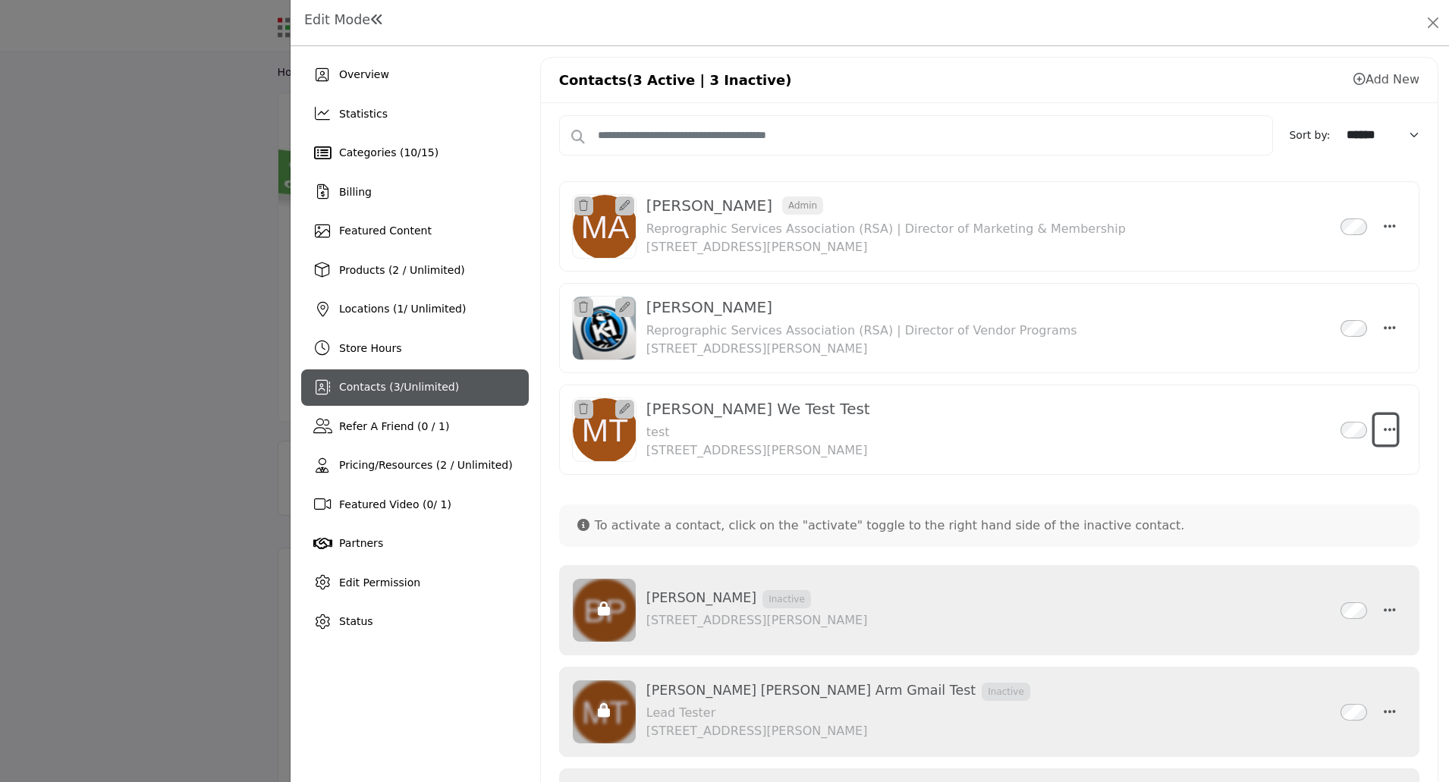
click at [1383, 427] on icon "Select Droddown options" at bounding box center [1389, 429] width 12 height 14
drag, startPoint x: 1278, startPoint y: 507, endPoint x: 1071, endPoint y: 482, distance: 208.5
click at [1277, 507] on link "Edit Contact" at bounding box center [1315, 501] width 147 height 27
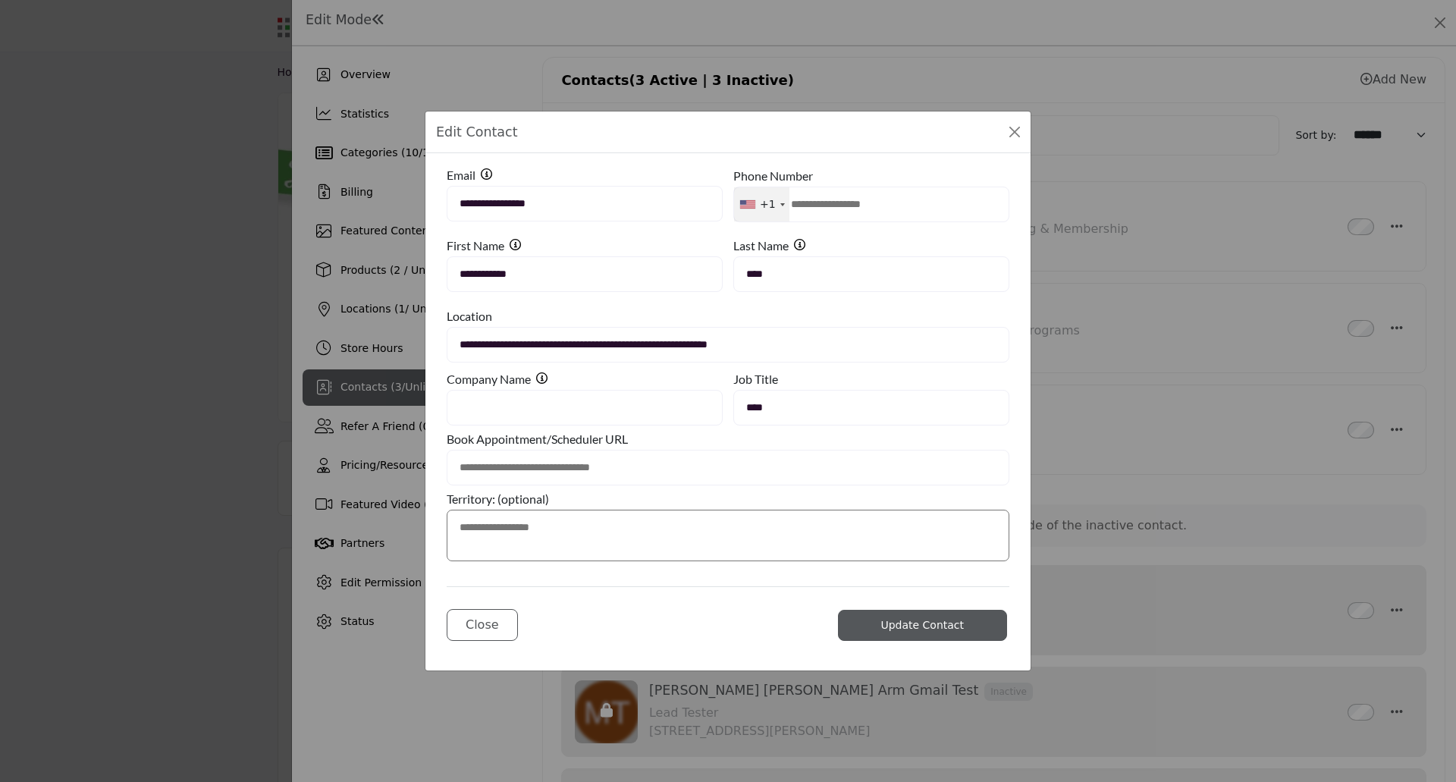
type input "**********"
type input "*********"
type input "********"
type input "**********"
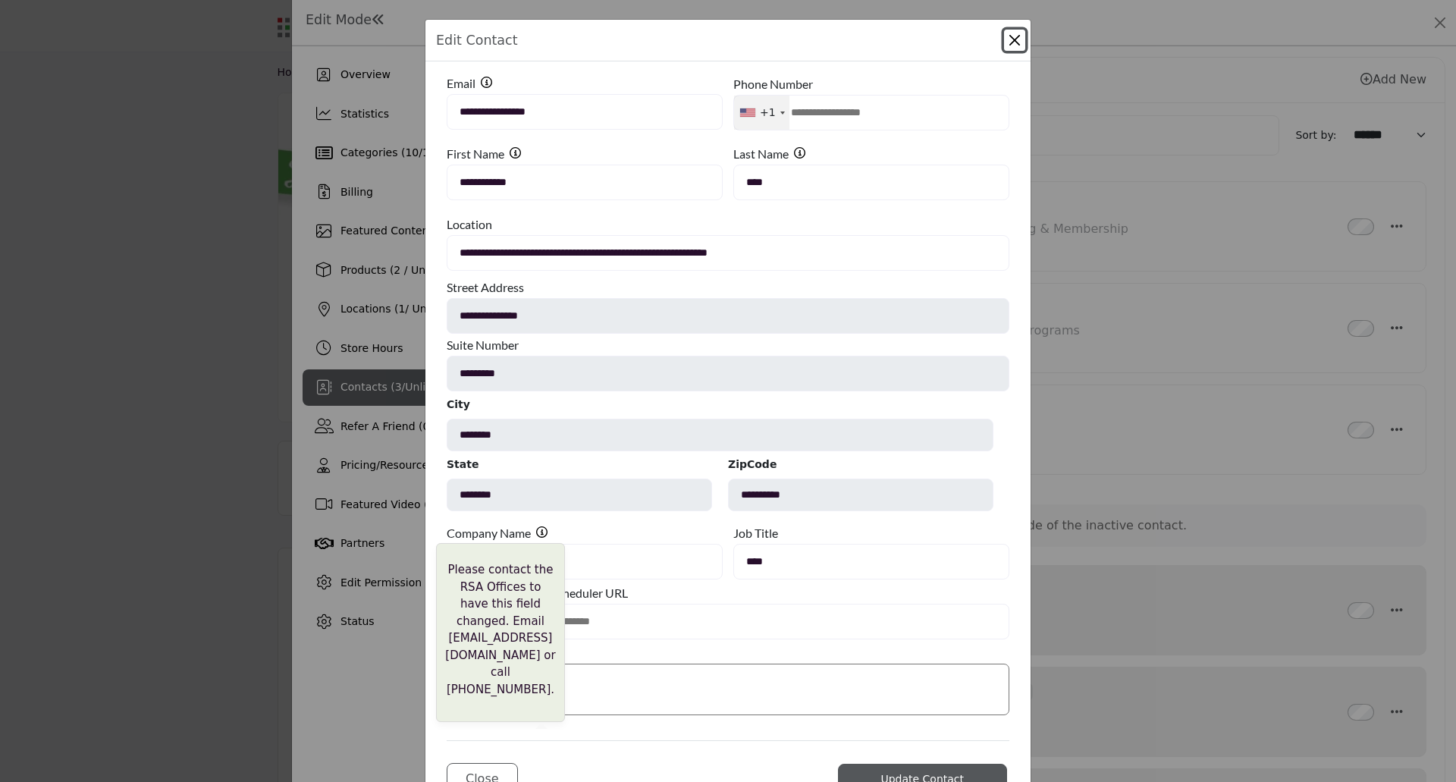
click at [539, 543] on span "Please contact the RSA Offices to have this field changed. Email marybetha@rsao…" at bounding box center [500, 632] width 129 height 179
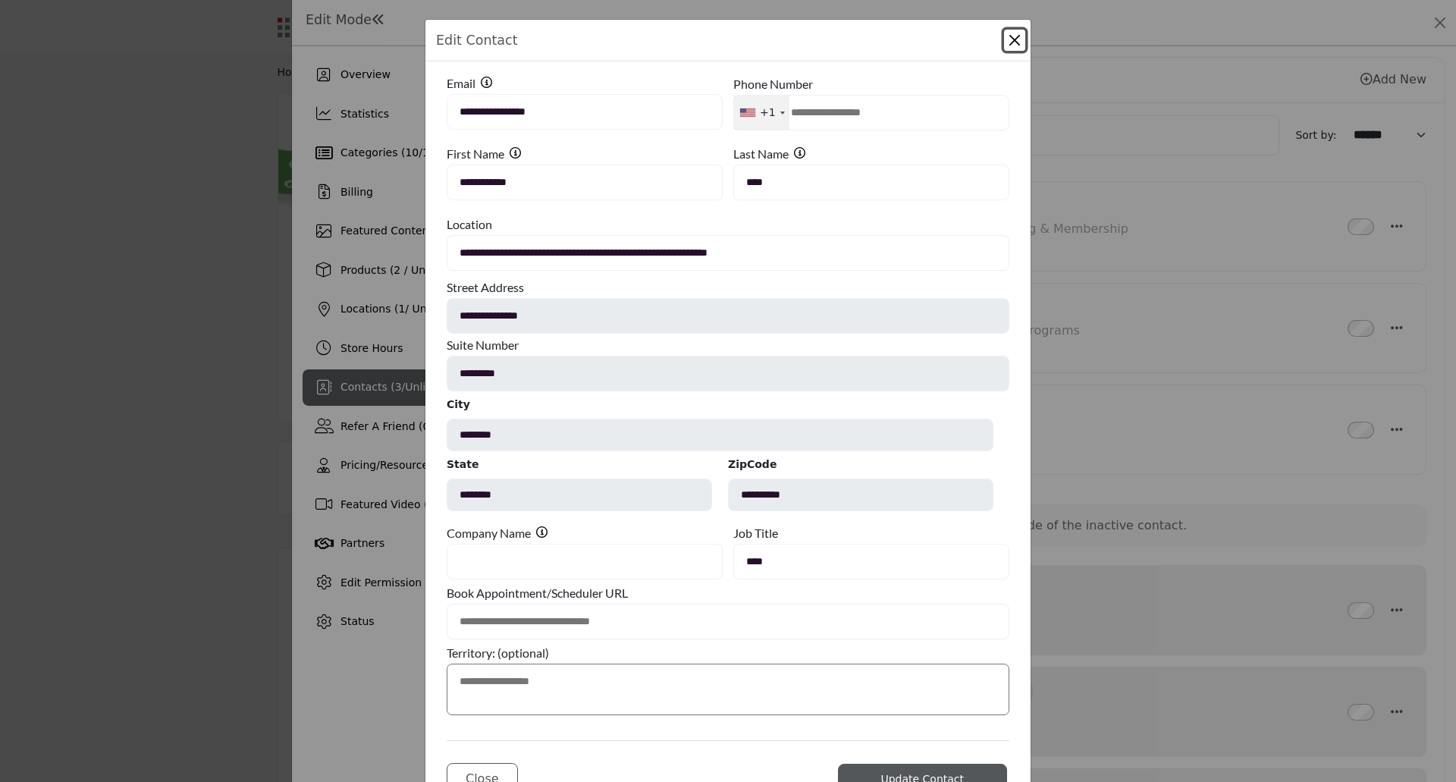
click at [633, 587] on div "Book Appointment/Scheduler URL" at bounding box center [728, 593] width 563 height 22
click at [1006, 49] on button "Close Modal" at bounding box center [1014, 40] width 21 height 21
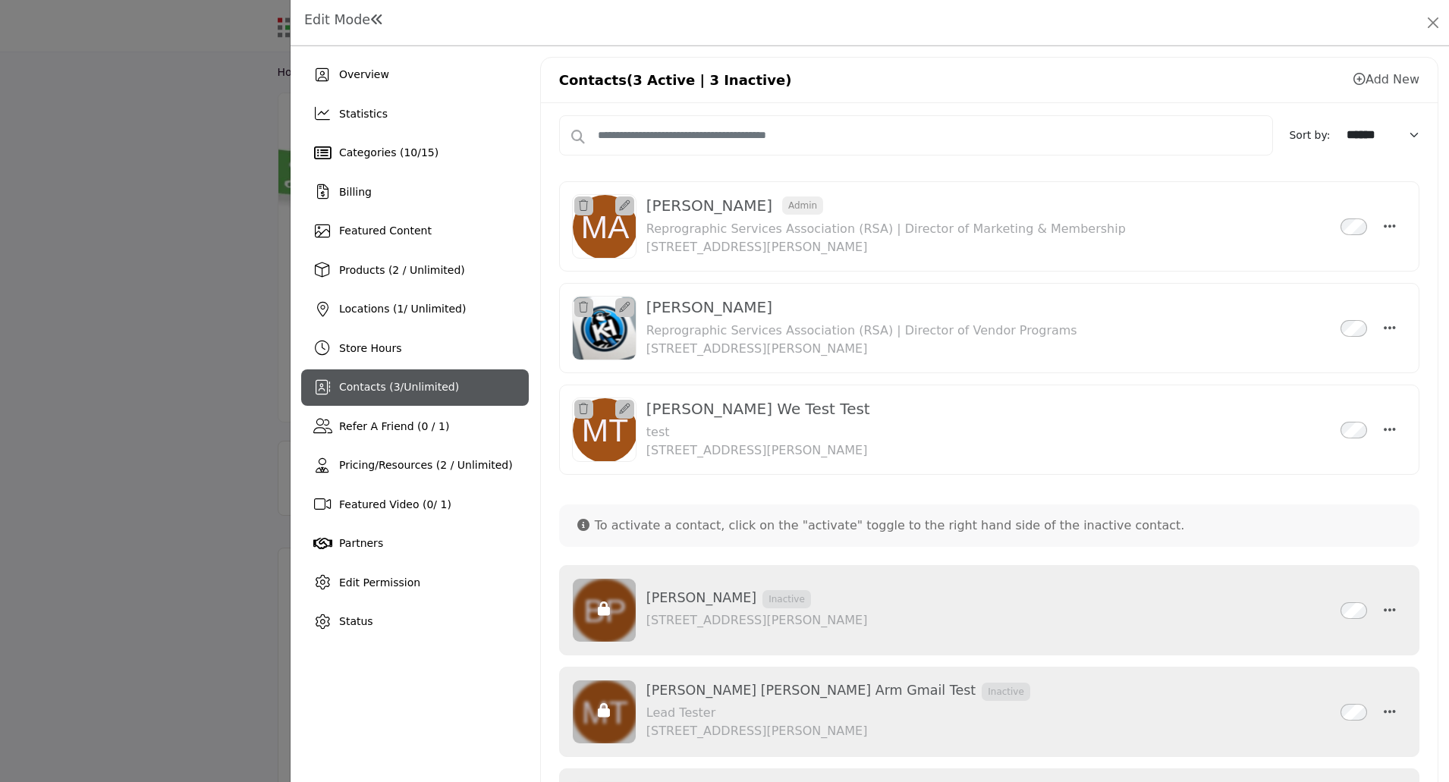
click at [55, 383] on div at bounding box center [724, 391] width 1449 height 782
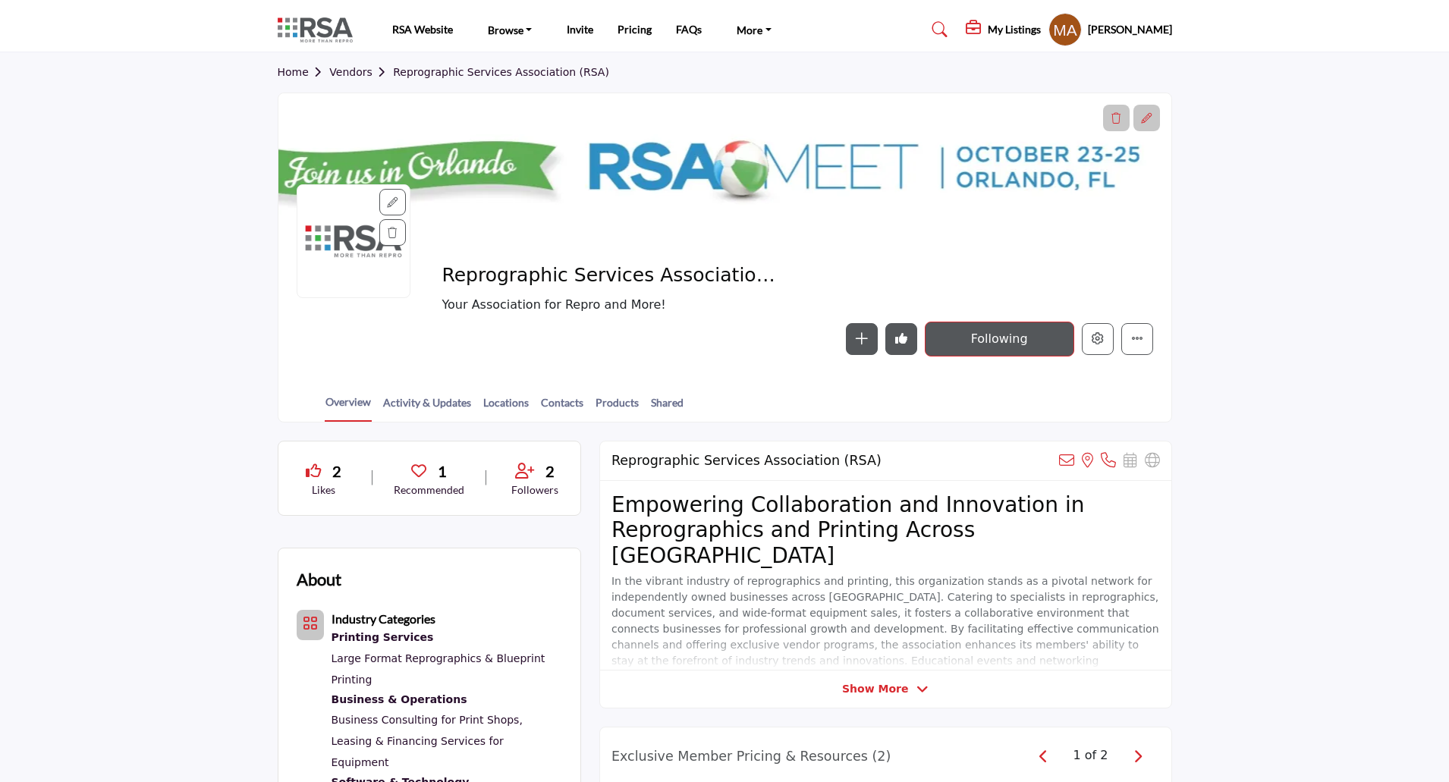
click at [1109, 39] on div "Mary Beth Armbruster My Profile My Interests My Lists My Vendors My RFPs My Lis…" at bounding box center [1110, 29] width 124 height 33
click at [1110, 34] on h5 "Mary Beth Armbruster" at bounding box center [1130, 29] width 84 height 15
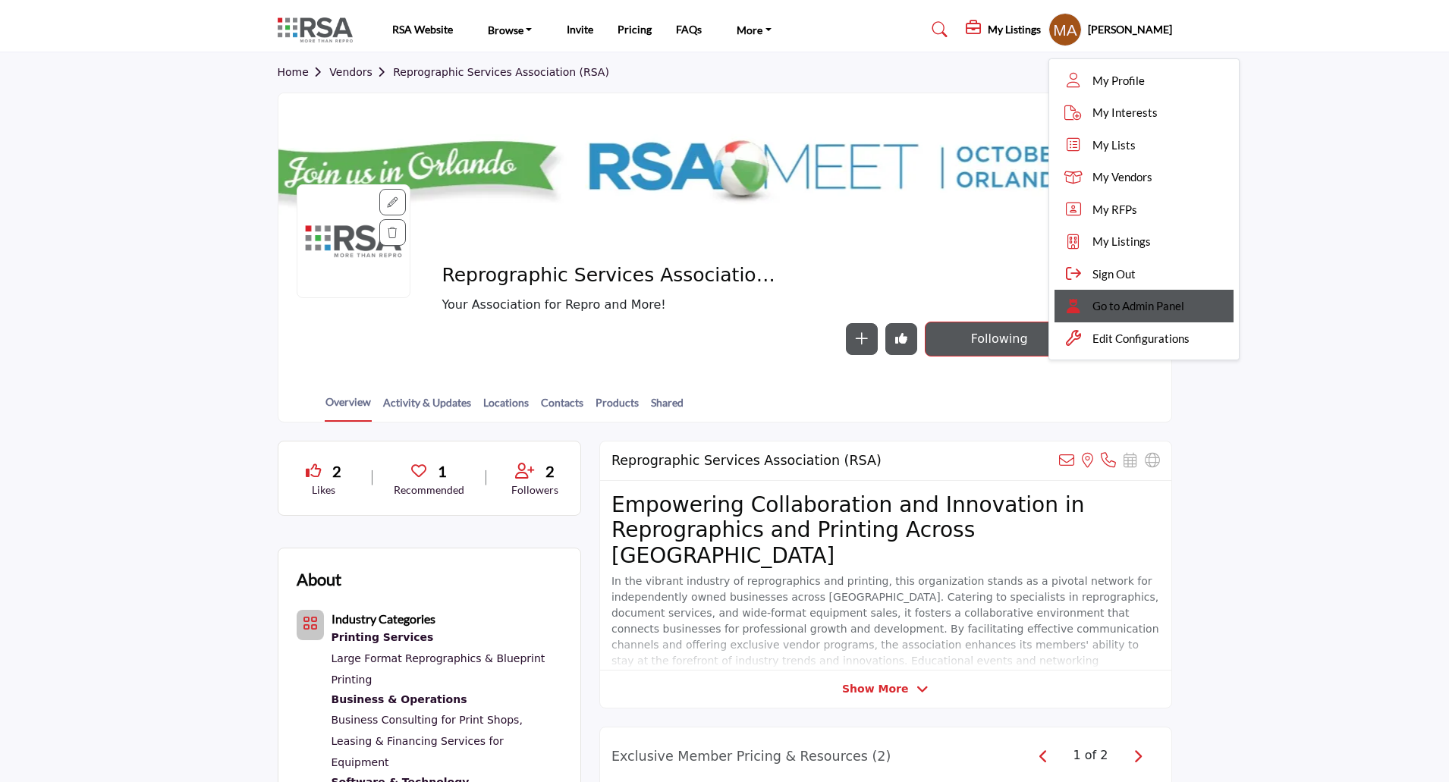
click at [1095, 307] on span "Go to Admin Panel" at bounding box center [1138, 305] width 92 height 17
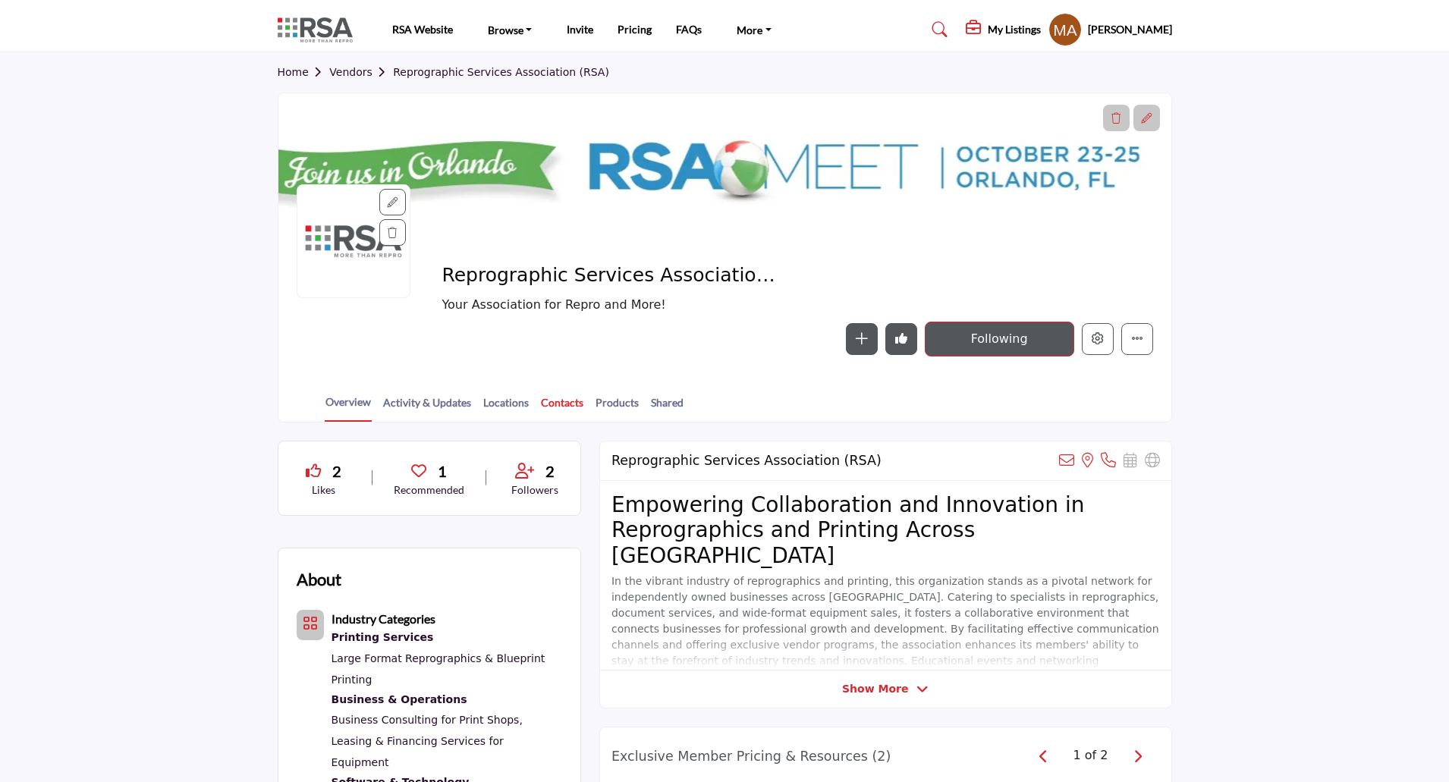
click at [554, 404] on link "Contacts" at bounding box center [562, 407] width 44 height 27
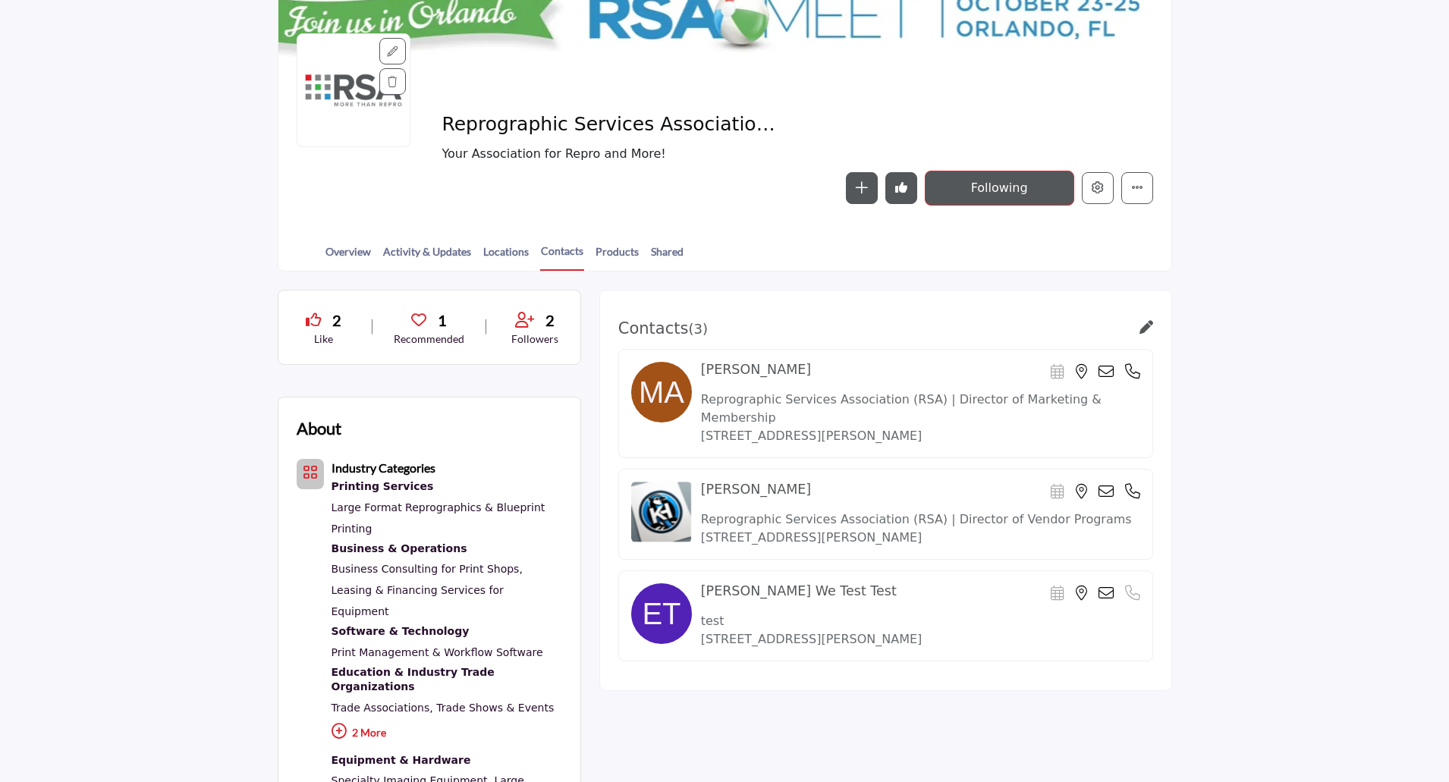
scroll to position [152, 0]
drag, startPoint x: 703, startPoint y: 571, endPoint x: 829, endPoint y: 577, distance: 126.1
click at [829, 583] on div "[PERSON_NAME] We Test Test Scheduler URL is currently unavailable for this cont…" at bounding box center [920, 593] width 439 height 21
copy h4 "[PERSON_NAME] We Test Test"
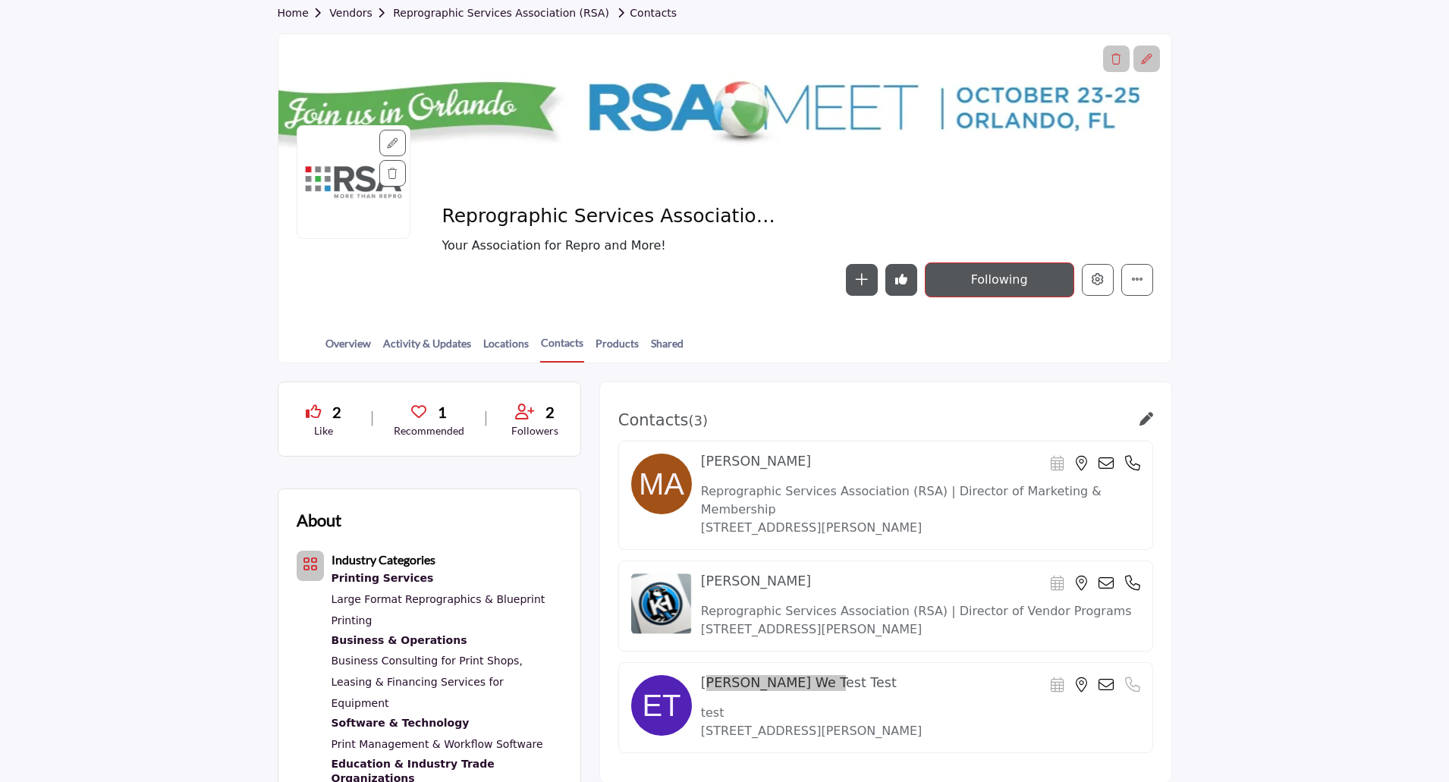
scroll to position [0, 0]
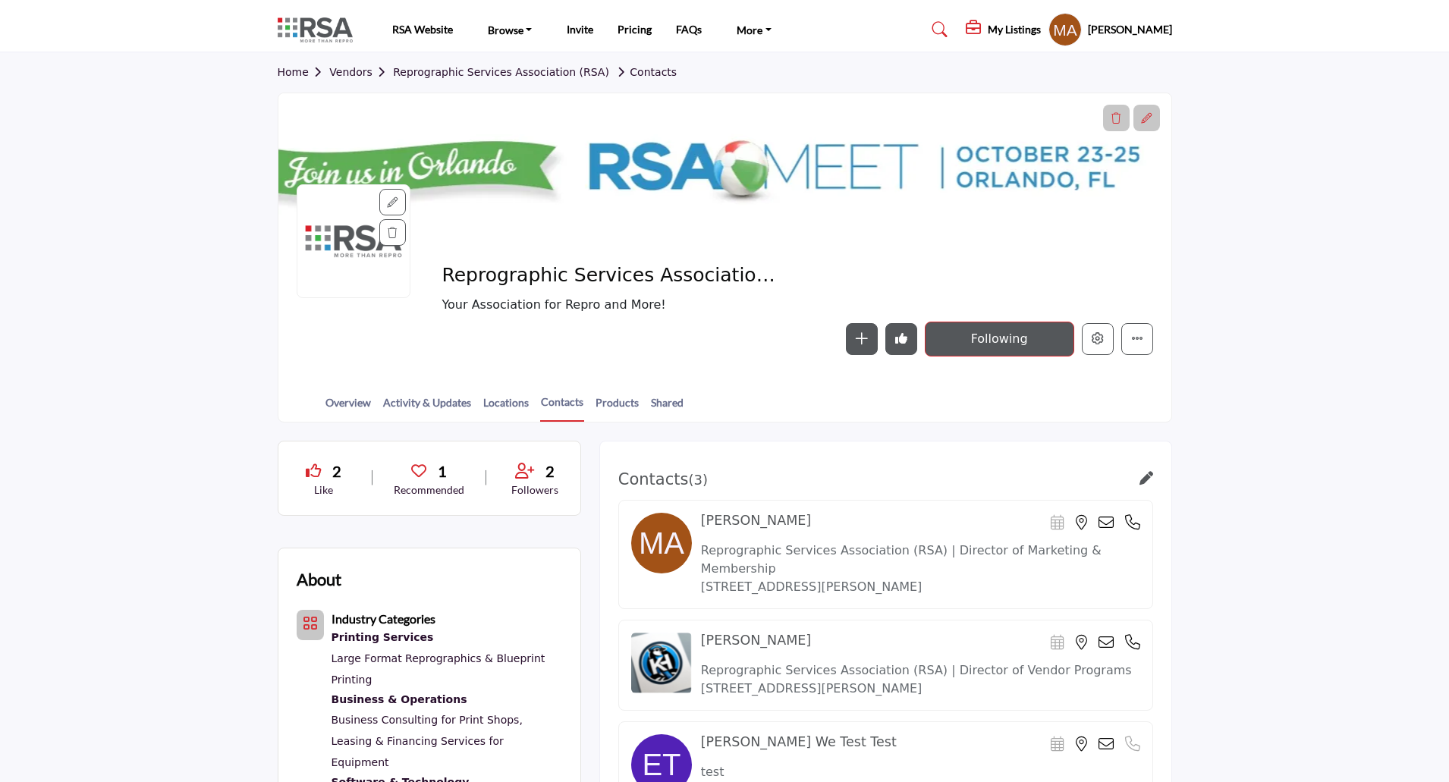
click at [1094, 35] on h5 "[PERSON_NAME]" at bounding box center [1130, 29] width 84 height 15
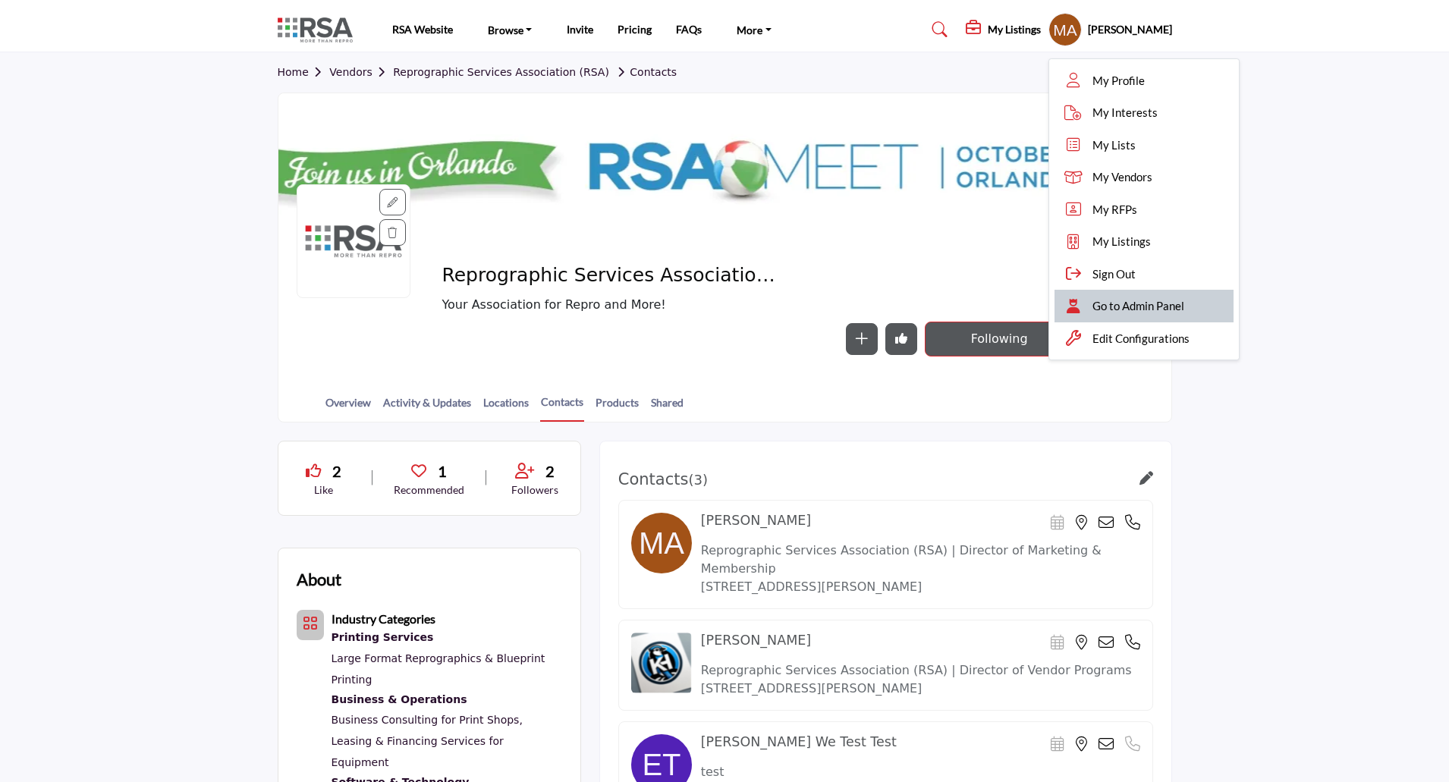
click at [1092, 307] on span "Go to Admin Panel" at bounding box center [1138, 305] width 92 height 17
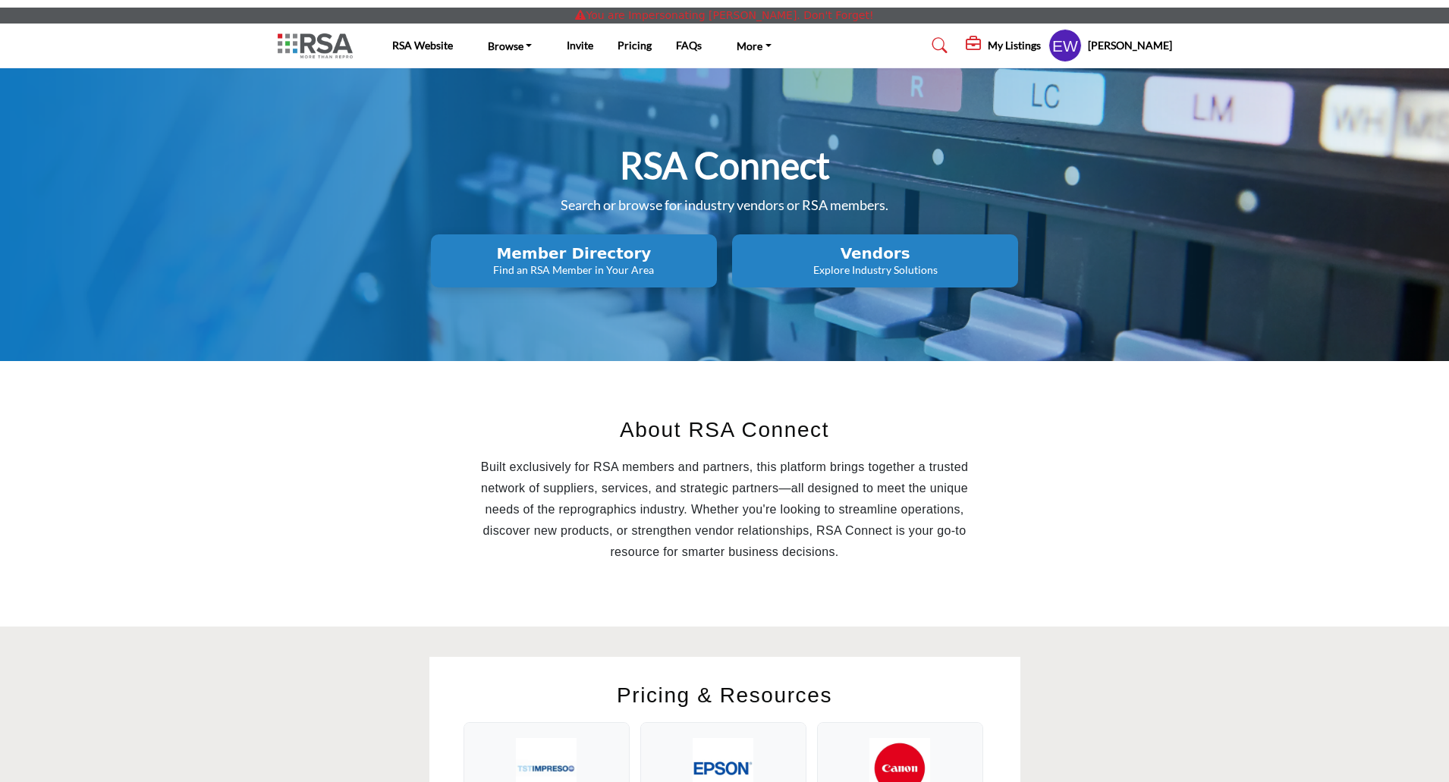
click at [1143, 49] on h5 "[PERSON_NAME]" at bounding box center [1130, 45] width 84 height 15
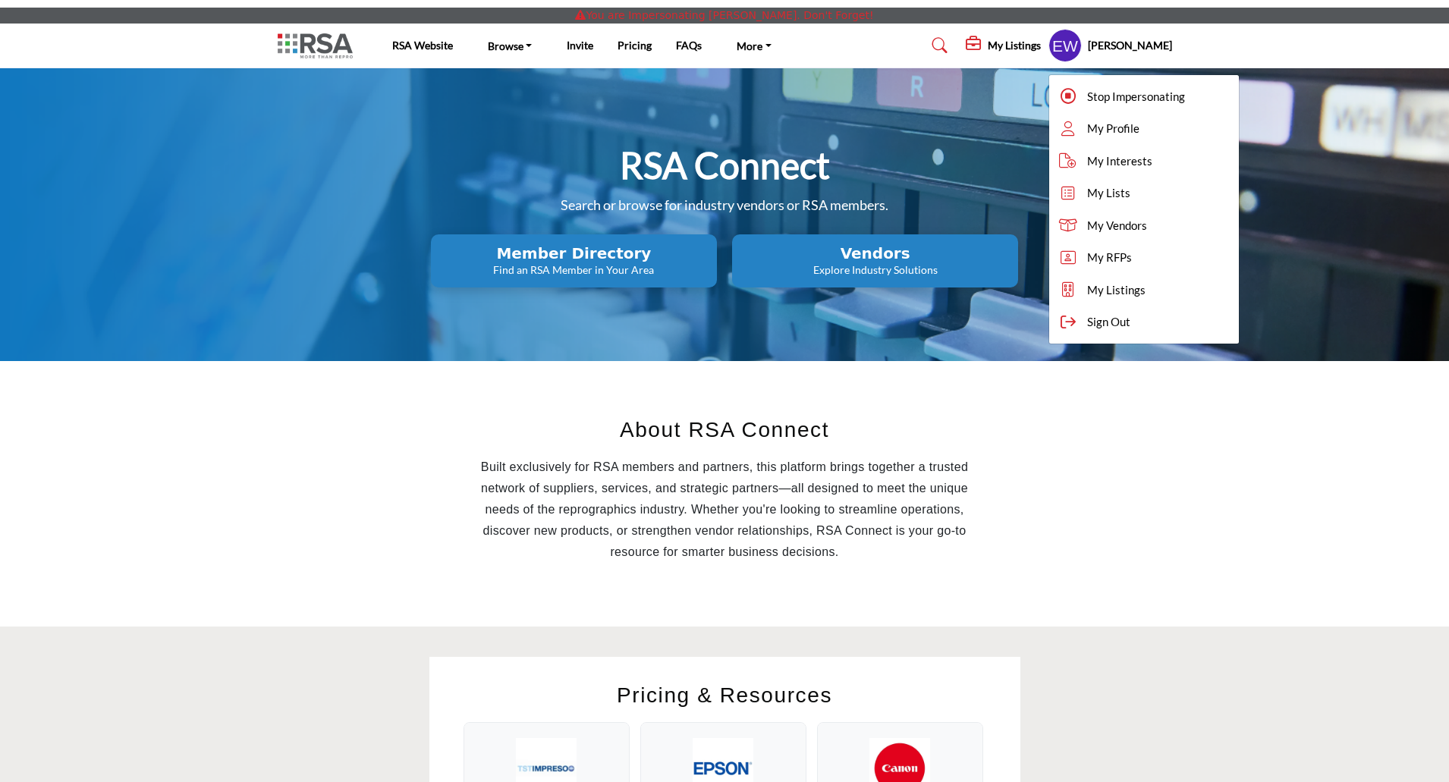
click at [1125, 437] on div "About RSA Connect Built exclusively for RSA members and partners, this platform…" at bounding box center [724, 493] width 910 height 205
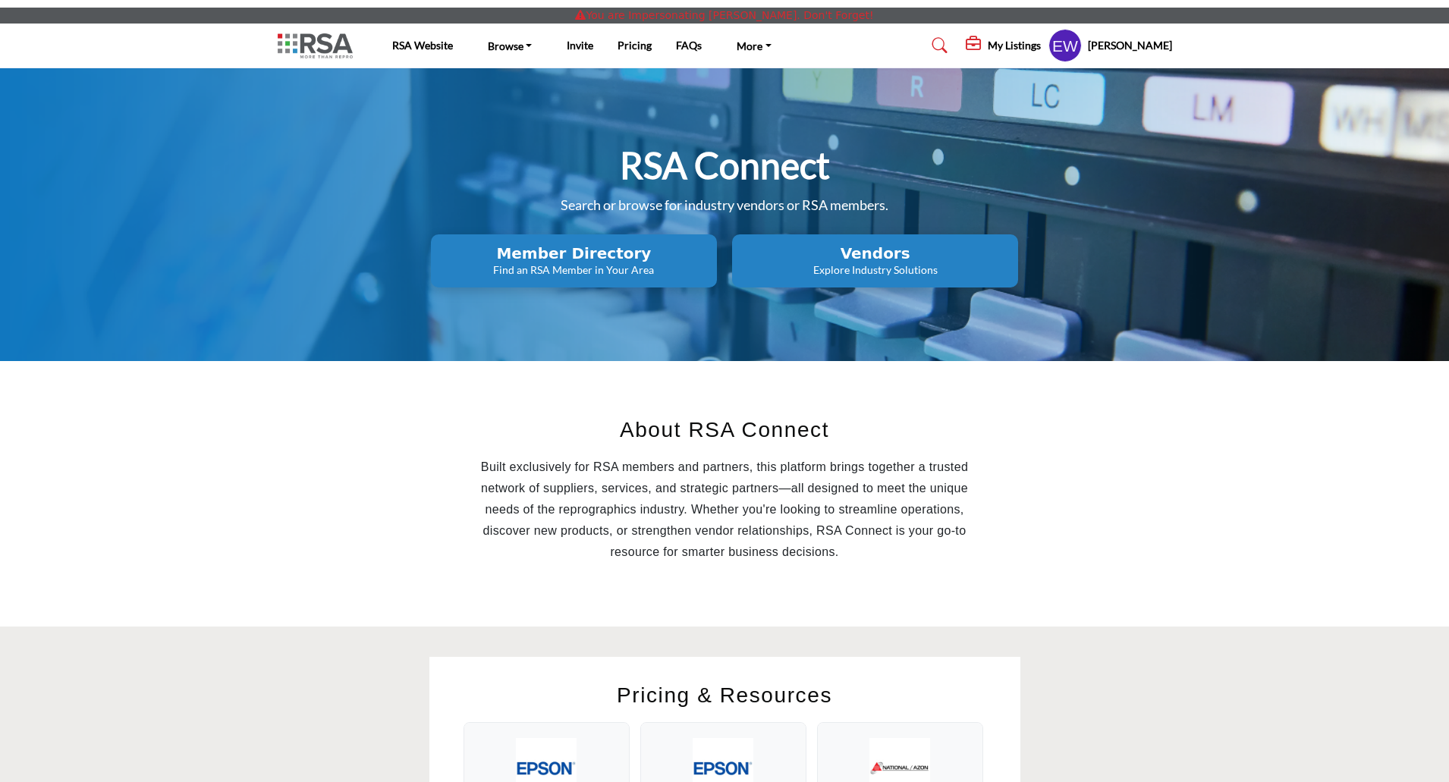
click at [998, 42] on h5 "My Listings" at bounding box center [1014, 46] width 53 height 14
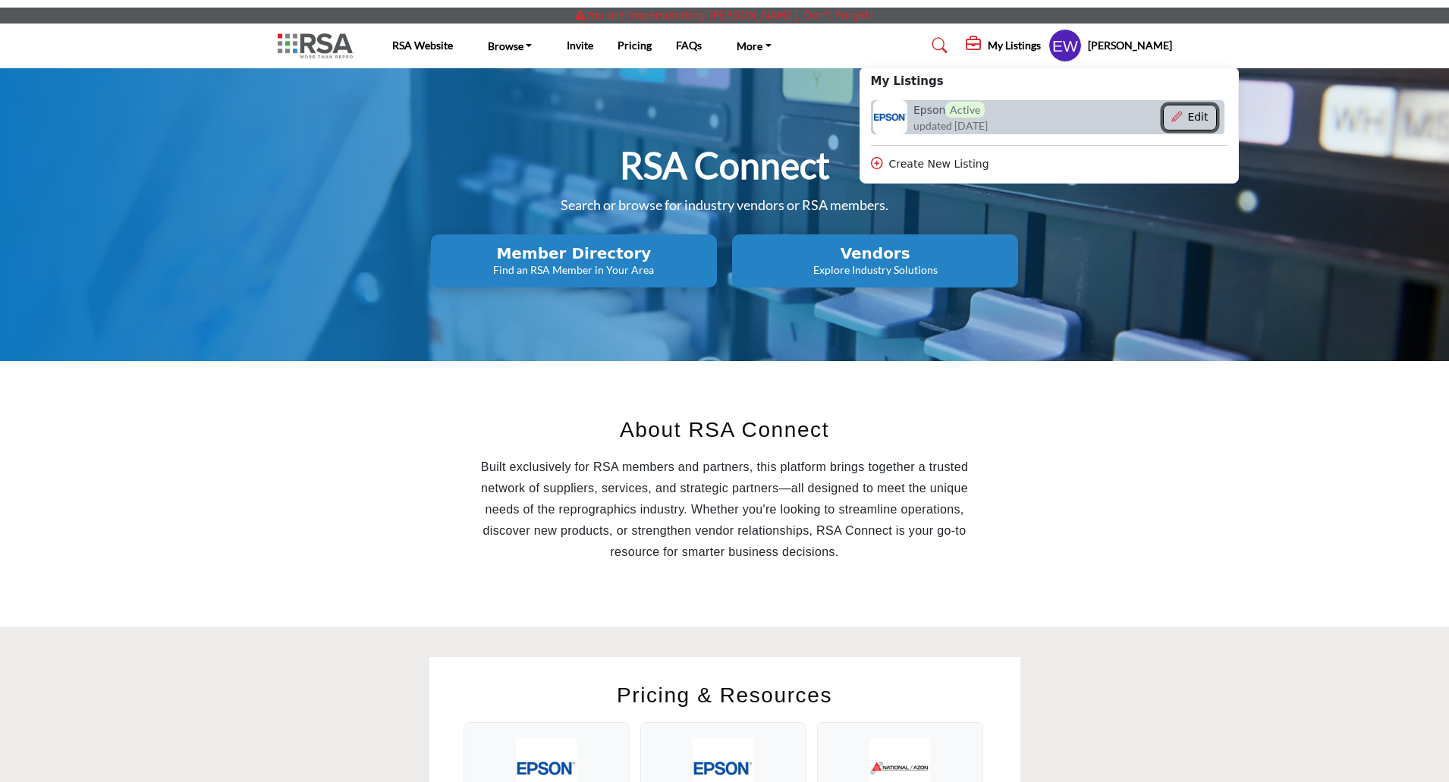
click at [1171, 117] on icon "Show Company Details With Edit Page" at bounding box center [1176, 116] width 11 height 11
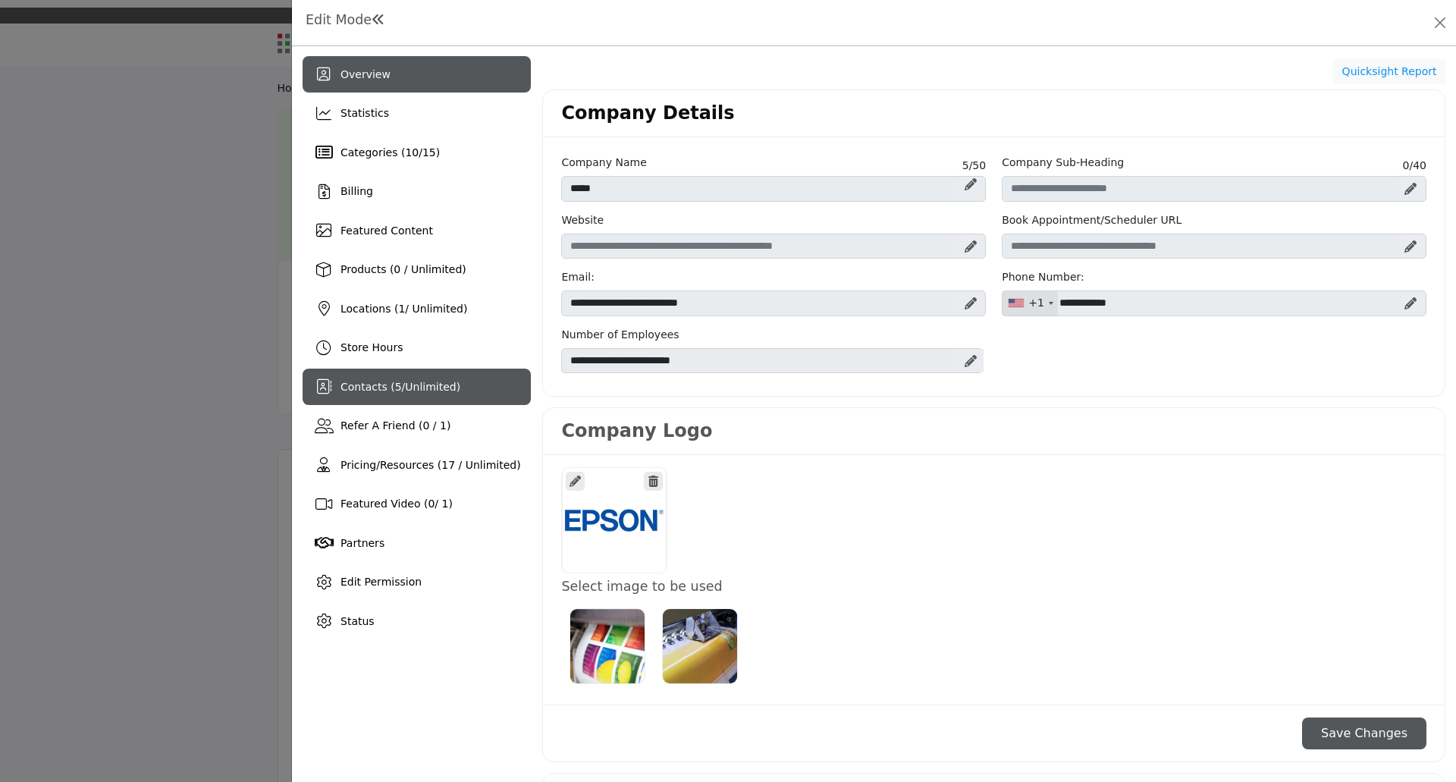
click at [363, 385] on span "Contacts ( 5 / Unlimited )" at bounding box center [401, 387] width 120 height 12
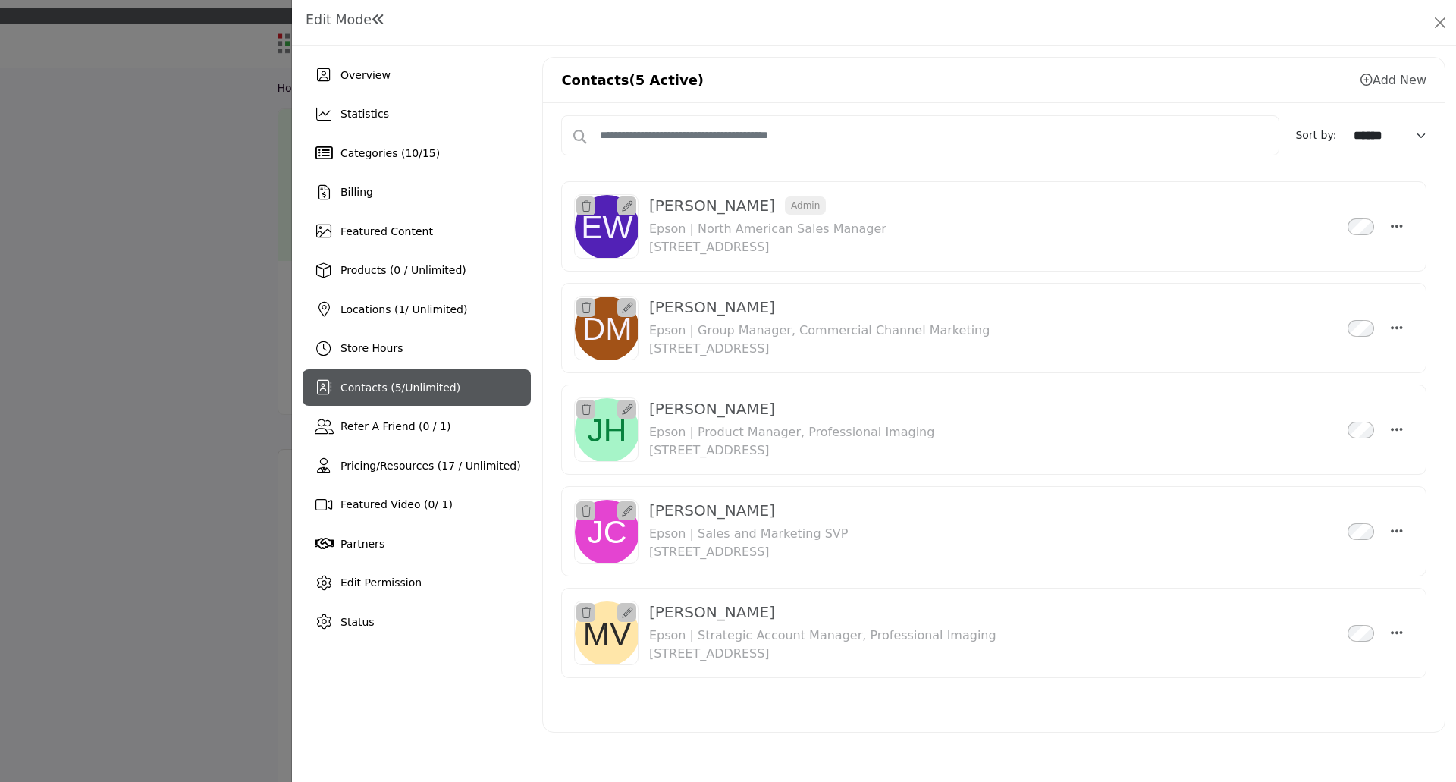
click at [1366, 79] on icon at bounding box center [1367, 80] width 12 height 12
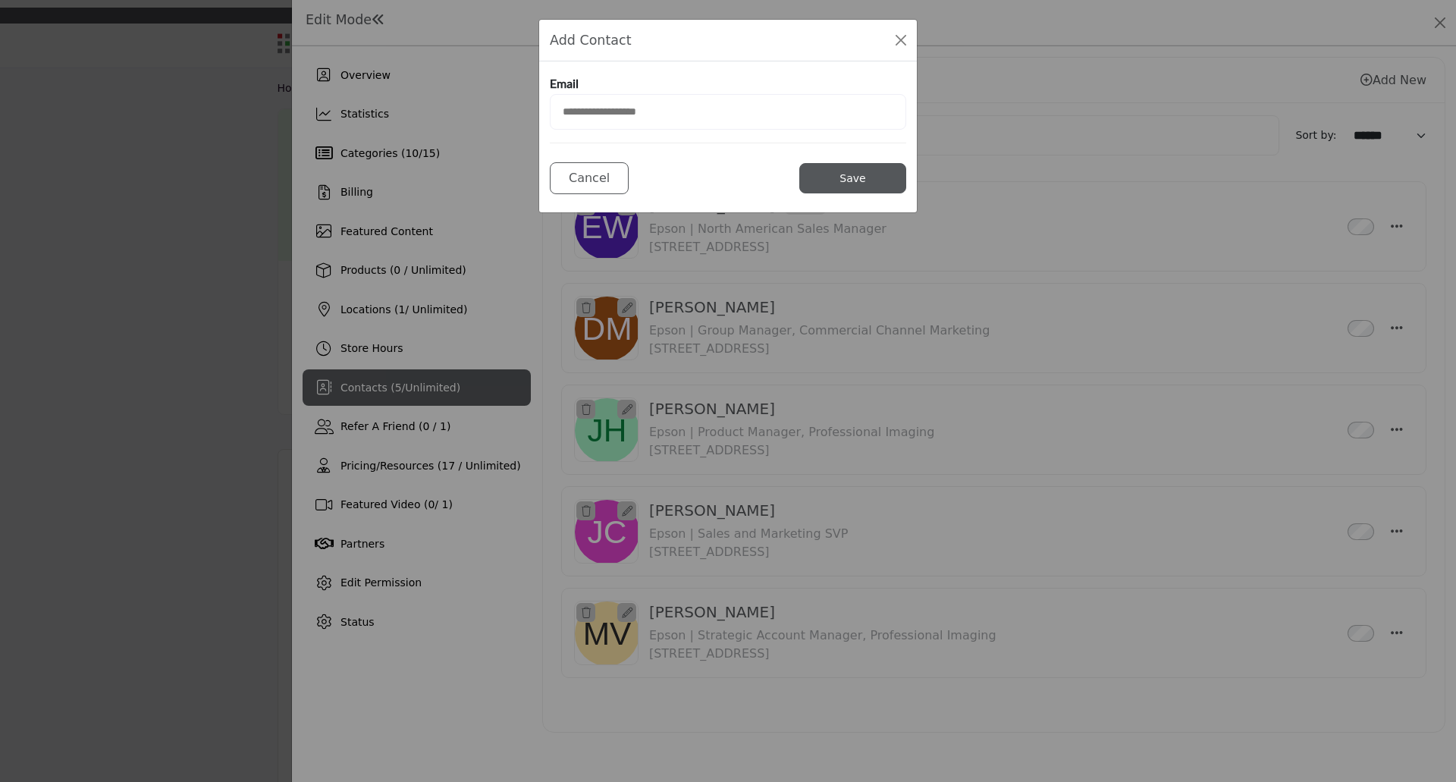
click at [645, 124] on input "email" at bounding box center [728, 112] width 356 height 36
type input "*"
type input "**********"
click at [854, 191] on button "Save" at bounding box center [852, 178] width 107 height 30
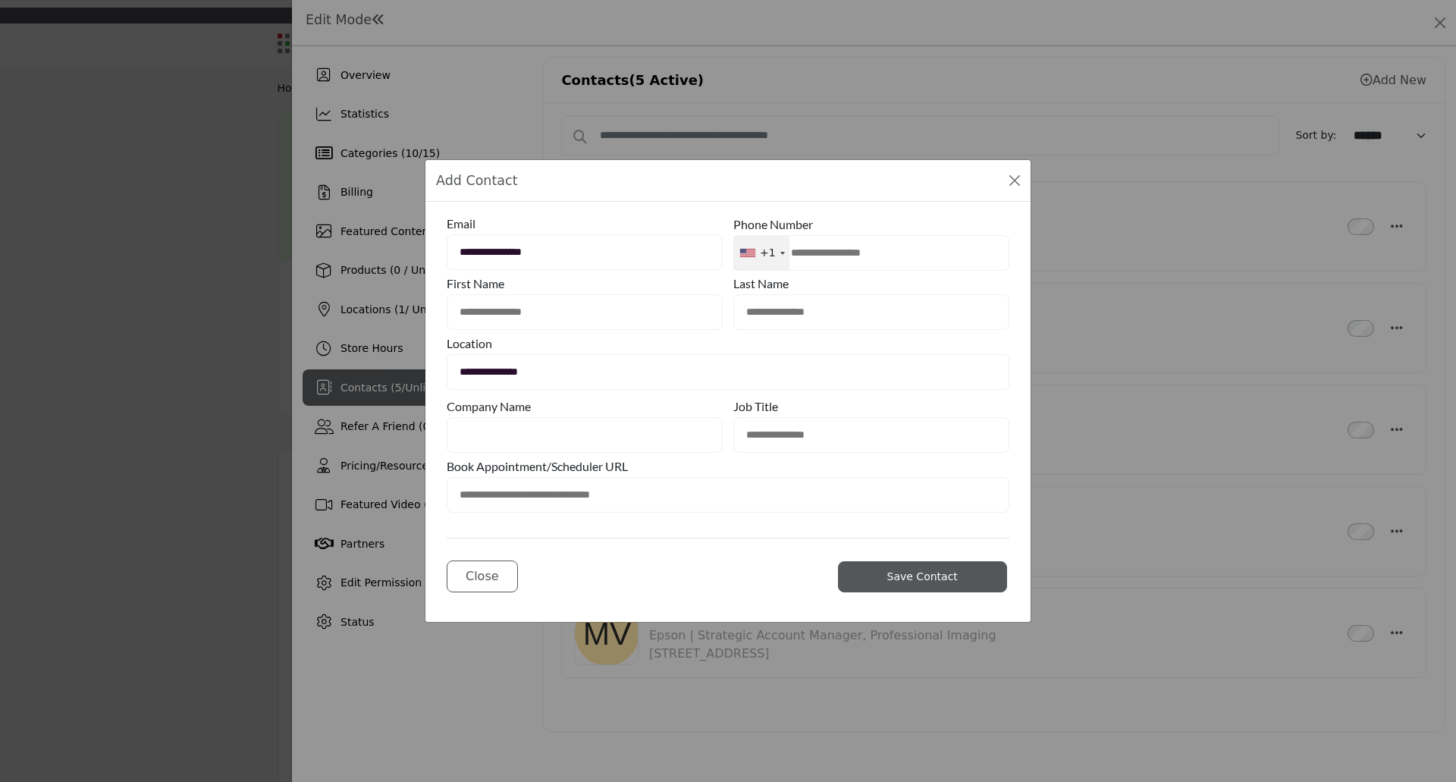
click at [547, 317] on input "text" at bounding box center [585, 312] width 276 height 36
type input "*"
type input "*****"
type input "****"
click at [510, 447] on input "text" at bounding box center [585, 435] width 276 height 36
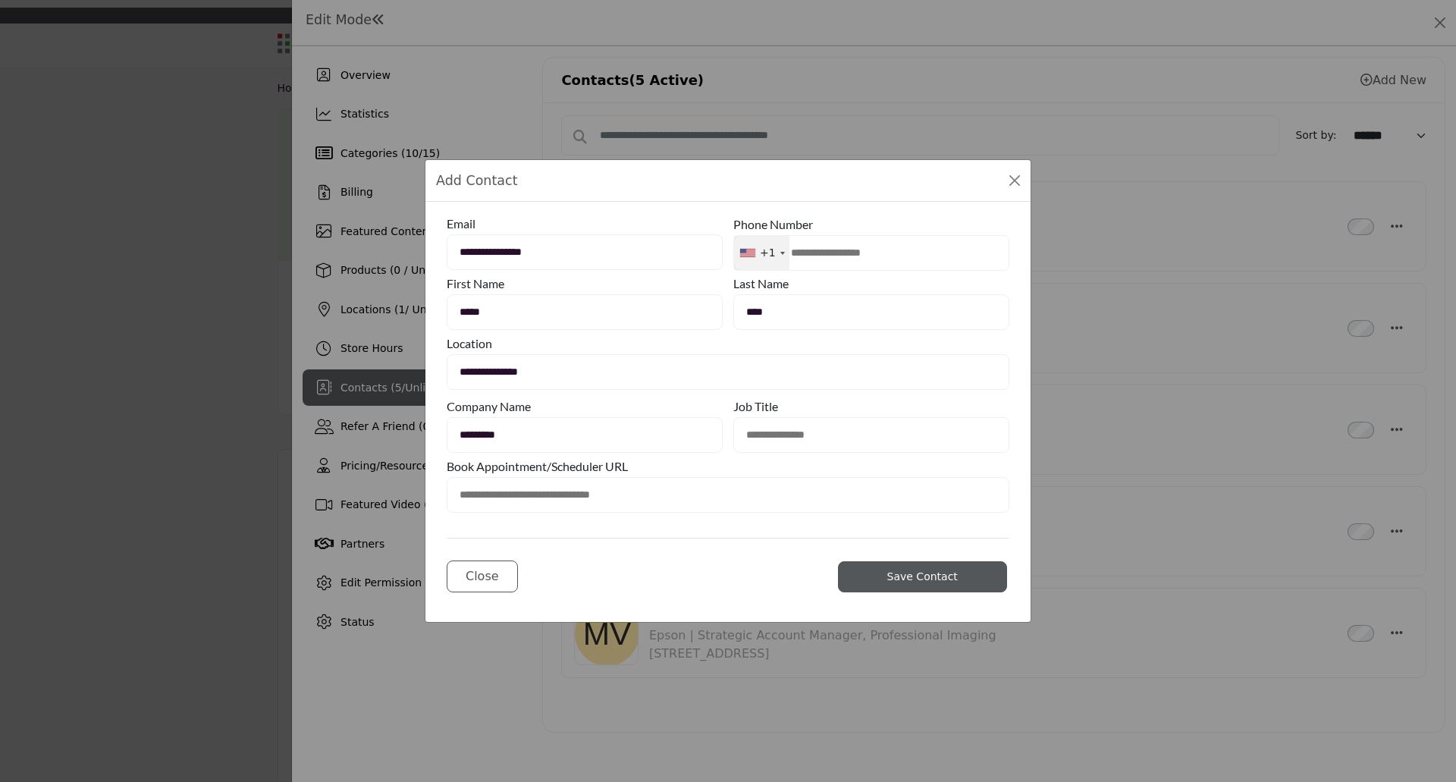
type input "*********"
click at [801, 434] on input "text" at bounding box center [871, 435] width 276 height 36
type input "**********"
click at [915, 583] on span "Save Contact" at bounding box center [922, 576] width 71 height 12
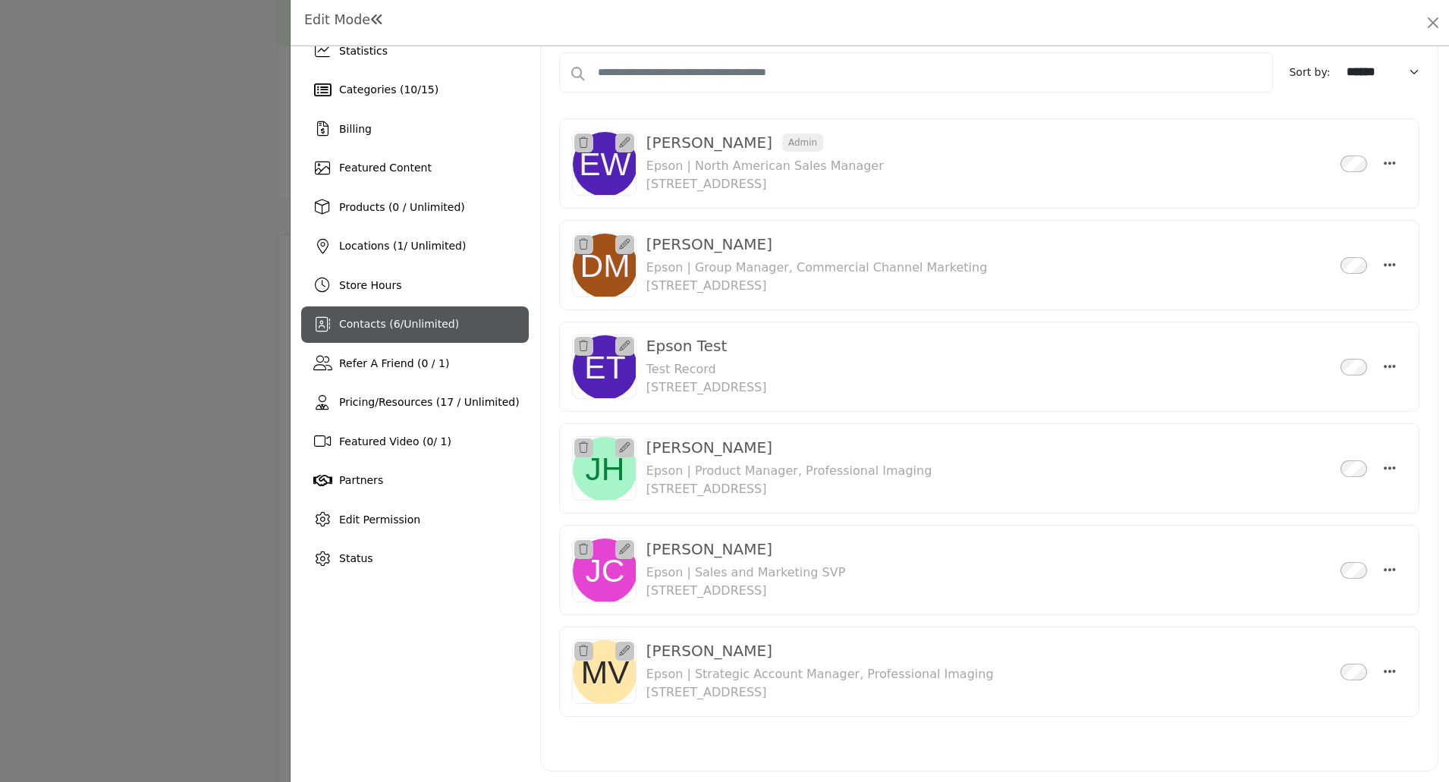
scroll to position [455, 0]
click at [137, 394] on div at bounding box center [724, 391] width 1449 height 782
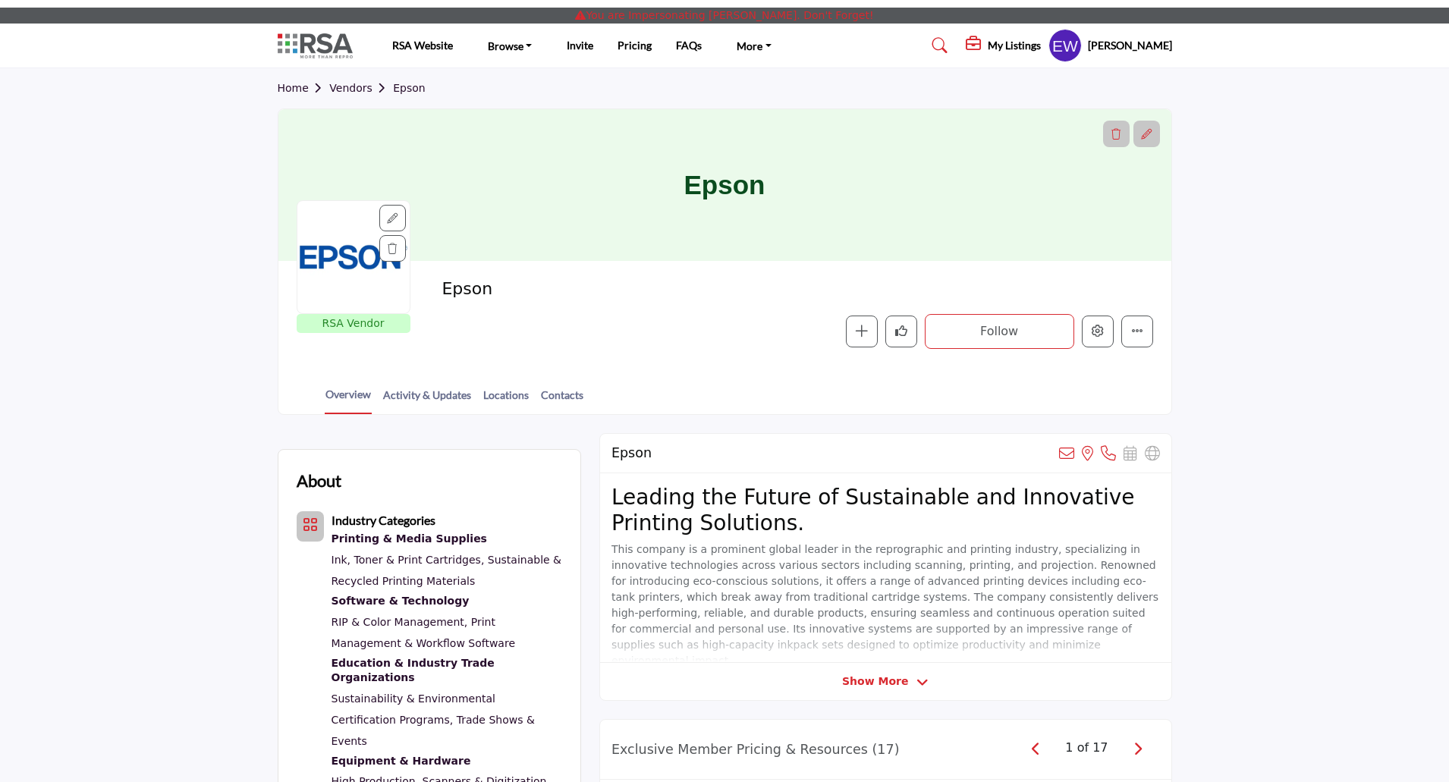
click at [1130, 50] on h5 "[PERSON_NAME]" at bounding box center [1130, 45] width 84 height 15
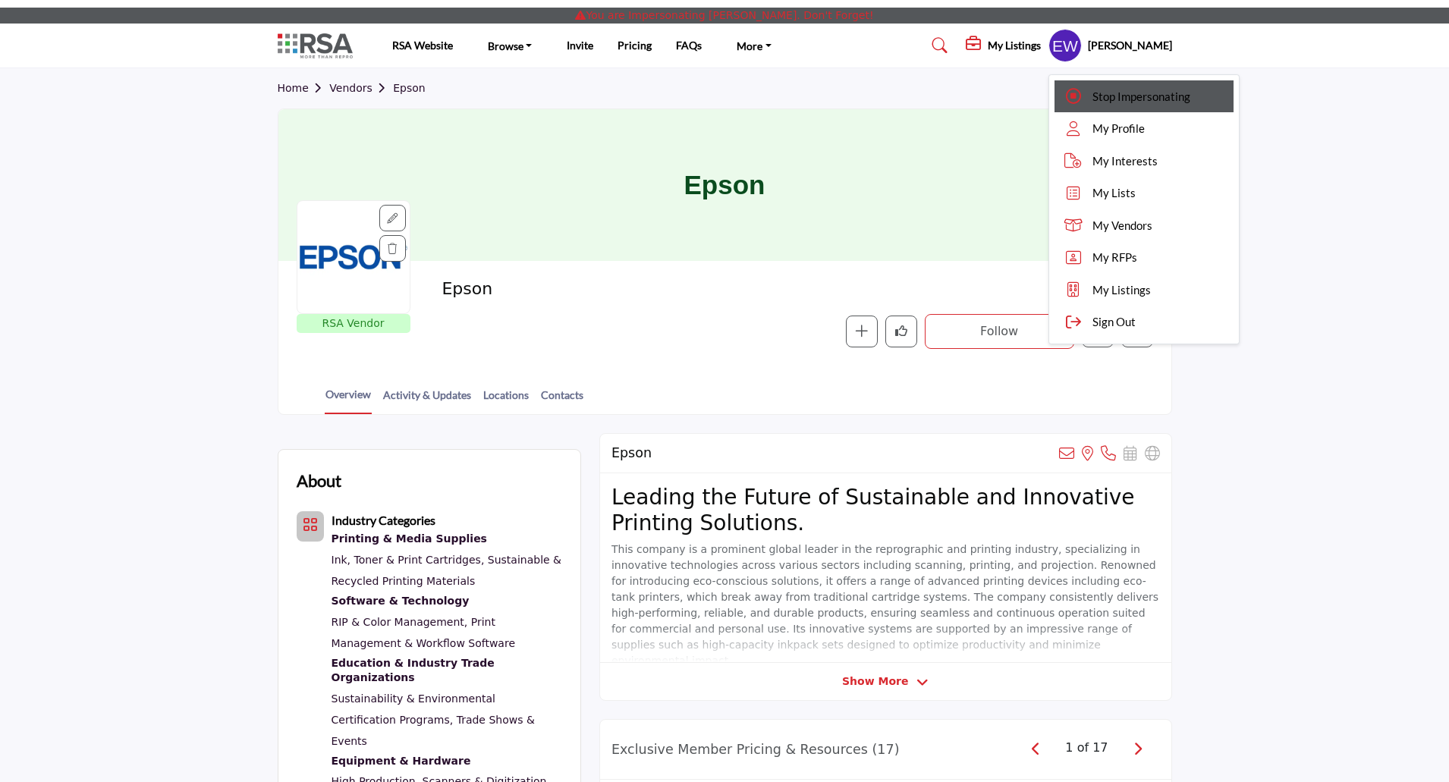
click at [1135, 90] on span "Stop Impersonating" at bounding box center [1141, 96] width 98 height 17
click at [1150, 80] on div "Home Vendors Epson" at bounding box center [725, 88] width 894 height 40
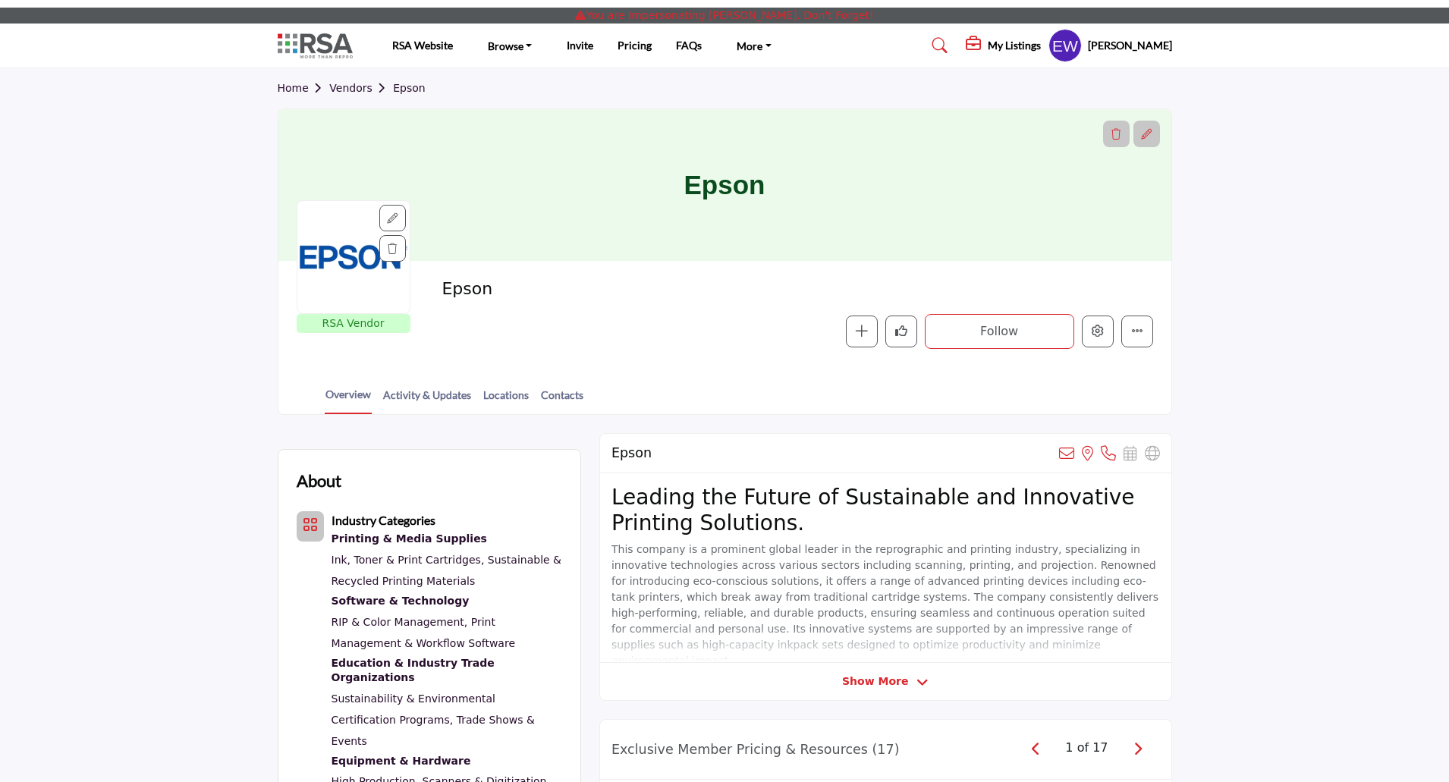
click at [1160, 94] on div "Home Vendors Epson" at bounding box center [725, 88] width 894 height 40
